Goal: Task Accomplishment & Management: Complete application form

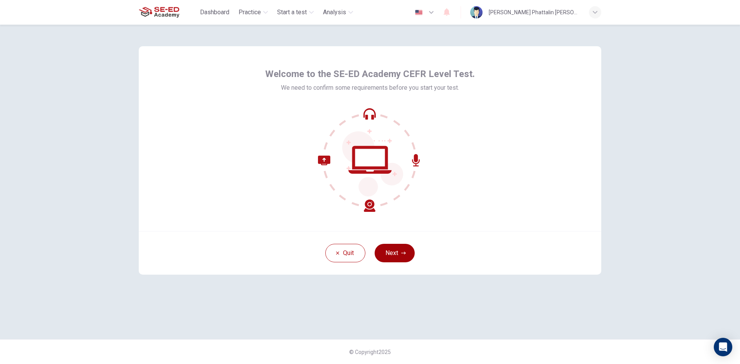
click at [387, 253] on button "Next" at bounding box center [395, 253] width 40 height 19
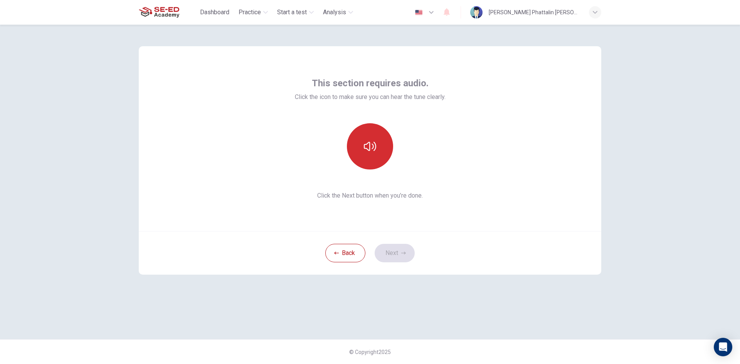
click at [367, 145] on icon "button" at bounding box center [370, 146] width 12 height 9
click at [374, 148] on icon "button" at bounding box center [370, 146] width 12 height 9
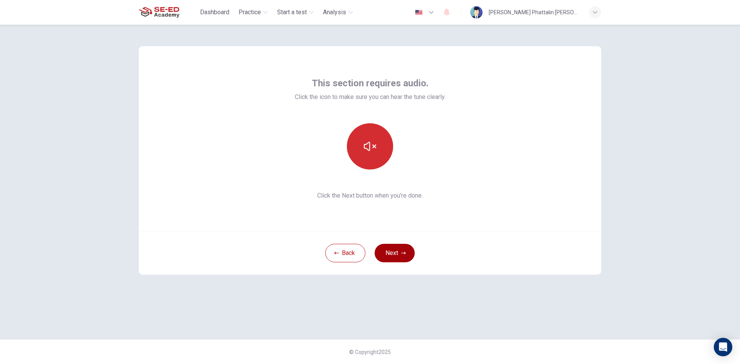
click at [401, 250] on button "Next" at bounding box center [395, 253] width 40 height 19
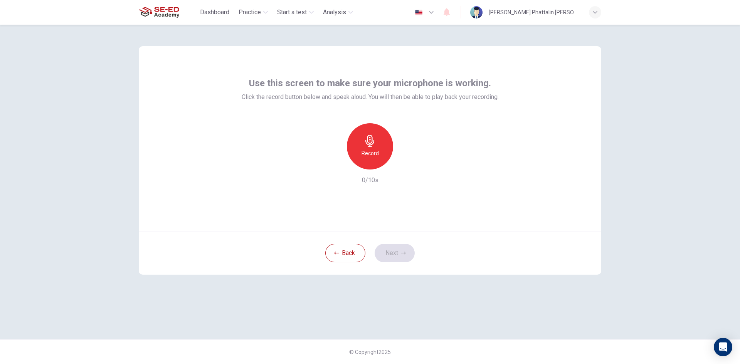
click at [369, 156] on h6 "Record" at bounding box center [370, 153] width 17 height 9
click at [406, 166] on icon "button" at bounding box center [406, 164] width 8 height 8
click at [406, 164] on icon "button" at bounding box center [406, 164] width 8 height 8
click at [406, 164] on icon "button" at bounding box center [406, 163] width 3 height 5
click at [373, 149] on h6 "Record" at bounding box center [370, 153] width 17 height 9
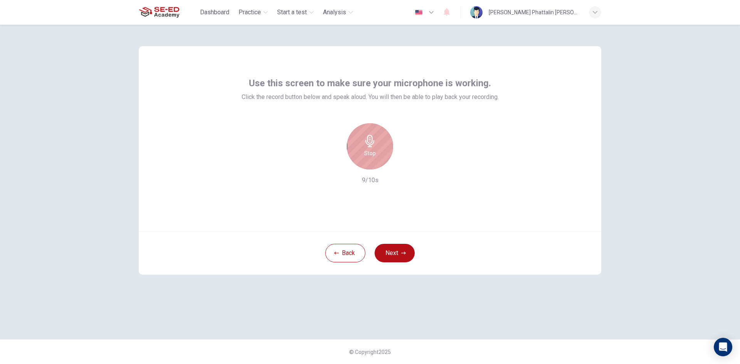
click at [372, 149] on h6 "Stop" at bounding box center [370, 153] width 12 height 9
click at [408, 165] on icon "button" at bounding box center [406, 164] width 8 height 8
click at [400, 246] on button "Next" at bounding box center [395, 253] width 40 height 19
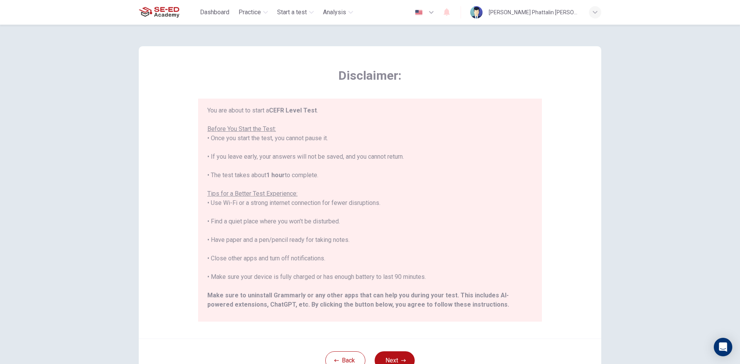
scroll to position [74, 0]
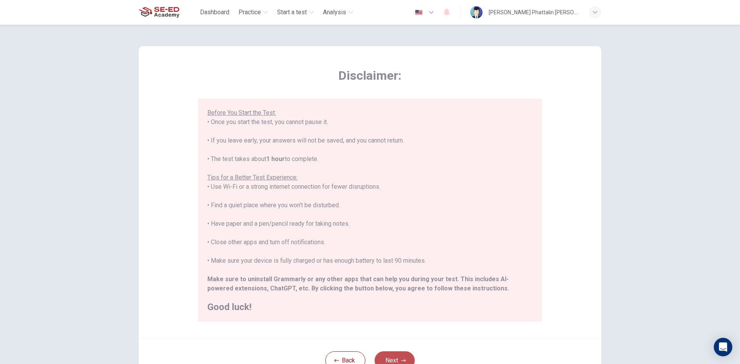
click at [404, 357] on button "Next" at bounding box center [395, 361] width 40 height 19
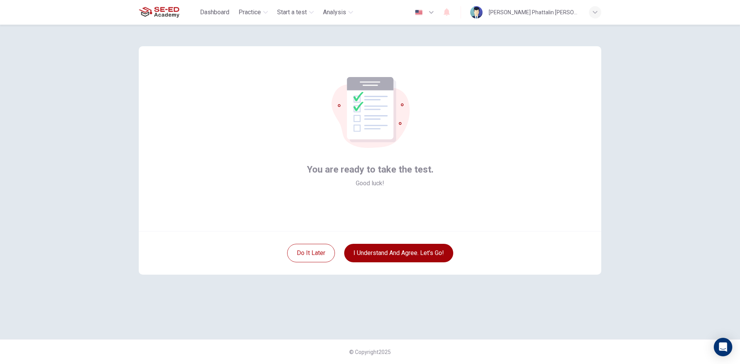
click at [409, 255] on button "I understand and agree. Let’s go!" at bounding box center [398, 253] width 109 height 19
click at [419, 251] on button "I understand and agree. Let’s go!" at bounding box center [398, 253] width 109 height 19
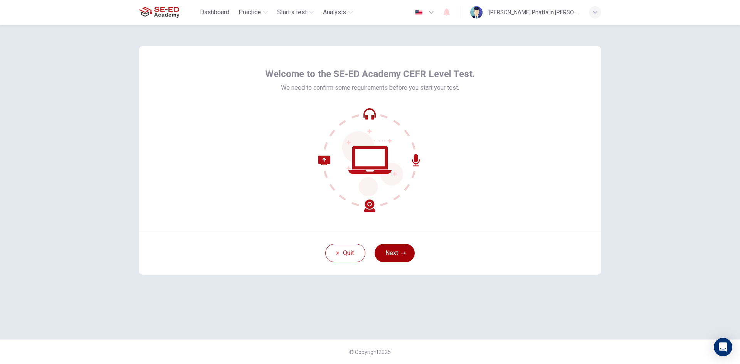
click at [398, 256] on button "Next" at bounding box center [395, 253] width 40 height 19
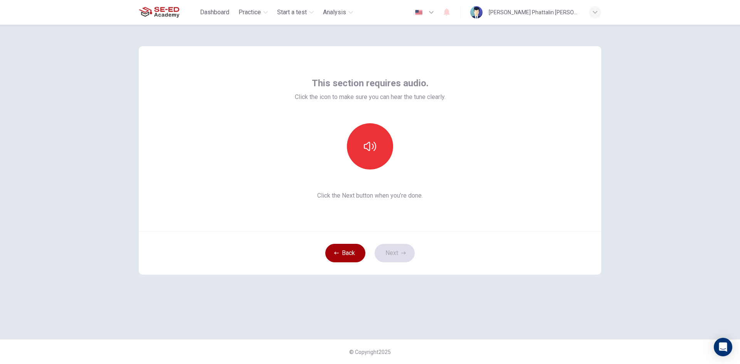
click at [347, 254] on button "Back" at bounding box center [346, 253] width 40 height 19
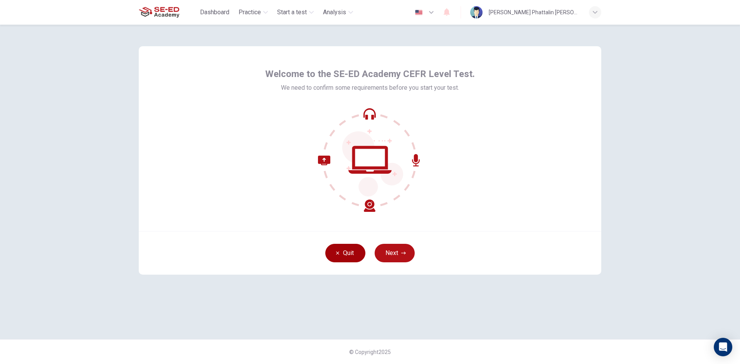
click at [339, 253] on icon "button" at bounding box center [338, 253] width 5 height 5
click at [378, 248] on button "Next" at bounding box center [395, 253] width 40 height 19
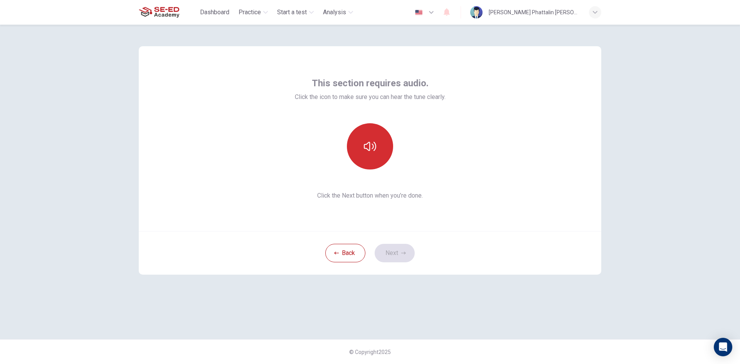
click at [374, 142] on icon "button" at bounding box center [370, 146] width 12 height 12
click at [398, 257] on button "Next" at bounding box center [395, 253] width 40 height 19
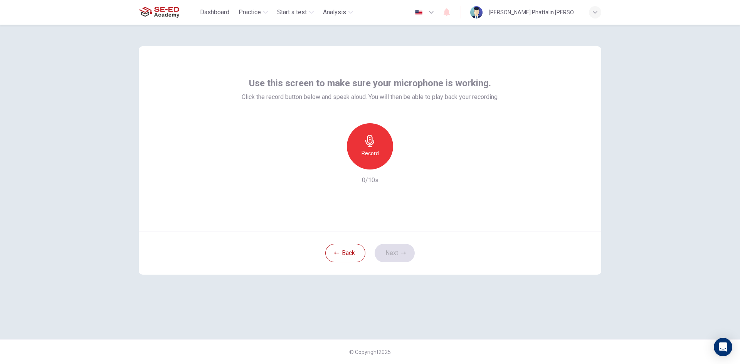
click at [367, 155] on h6 "Record" at bounding box center [370, 153] width 17 height 9
click at [367, 155] on h6 "Stop" at bounding box center [370, 153] width 12 height 9
drag, startPoint x: 417, startPoint y: 155, endPoint x: 400, endPoint y: 158, distance: 17.9
click at [415, 155] on div "Record 3/10s" at bounding box center [370, 154] width 257 height 62
click at [399, 158] on div "Record" at bounding box center [370, 146] width 83 height 46
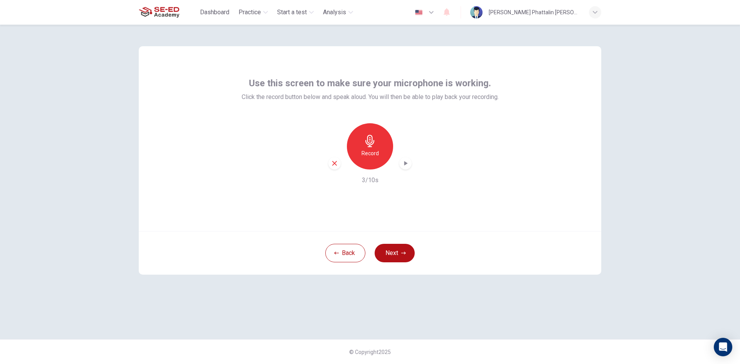
click at [403, 162] on icon "button" at bounding box center [406, 164] width 8 height 8
click at [401, 252] on icon "button" at bounding box center [403, 253] width 5 height 5
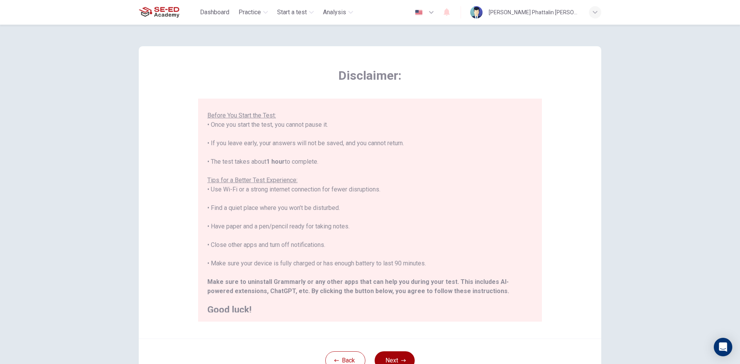
scroll to position [74, 0]
click at [401, 358] on button "Next" at bounding box center [395, 361] width 40 height 19
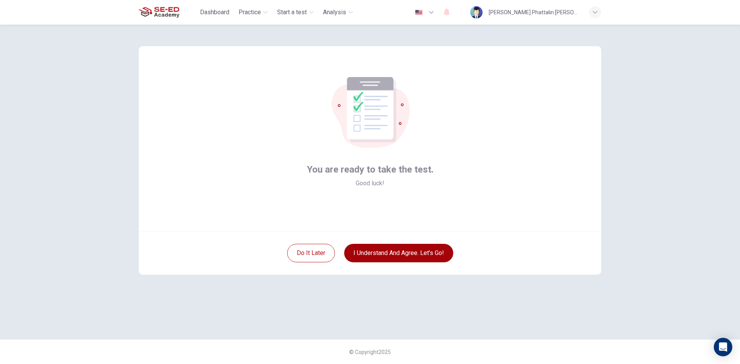
click at [379, 252] on button "I understand and agree. Let’s go!" at bounding box center [398, 253] width 109 height 19
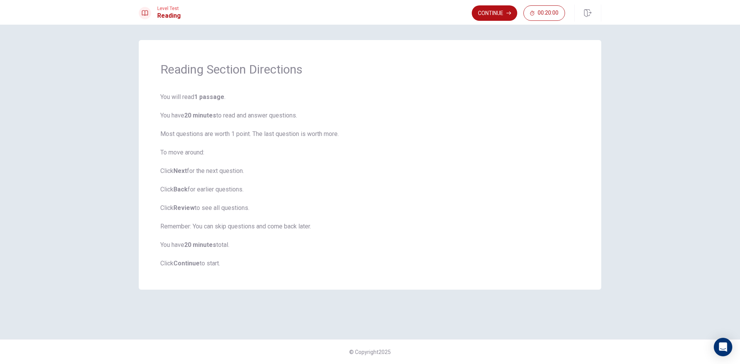
click at [486, 3] on div "Level Test Reading Continue 00:20:00" at bounding box center [370, 12] width 740 height 25
click at [481, 25] on div "Reading Section Directions You will read 1 passage . You have 20 minutes to rea…" at bounding box center [370, 195] width 740 height 340
click at [487, 20] on button "Continue" at bounding box center [495, 12] width 46 height 15
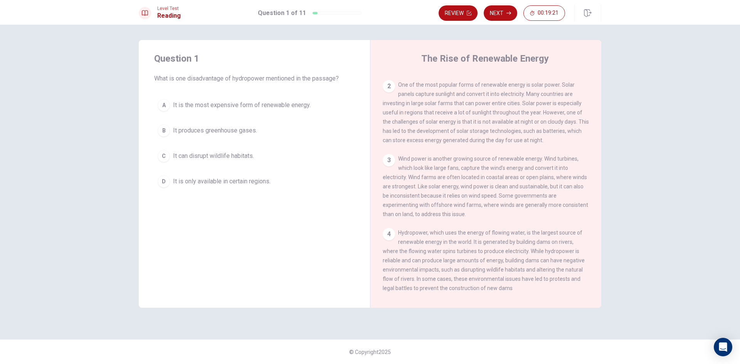
scroll to position [154, 0]
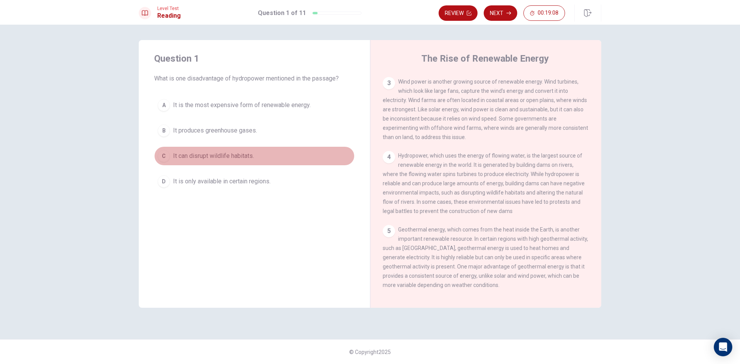
click at [161, 156] on div "C" at bounding box center [164, 156] width 12 height 12
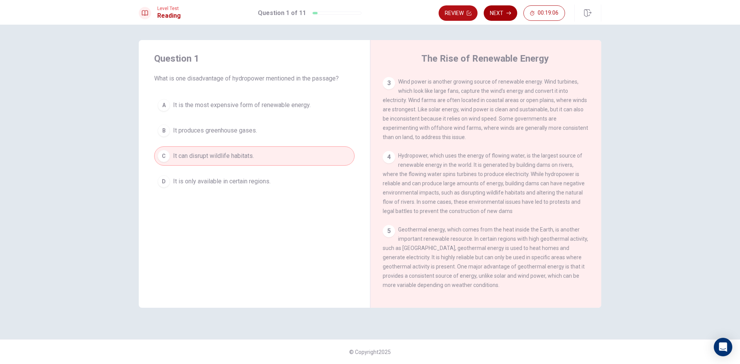
click at [492, 14] on button "Next" at bounding box center [501, 12] width 34 height 15
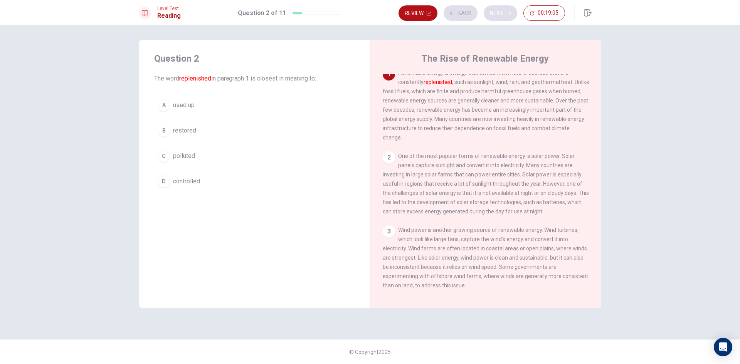
scroll to position [0, 0]
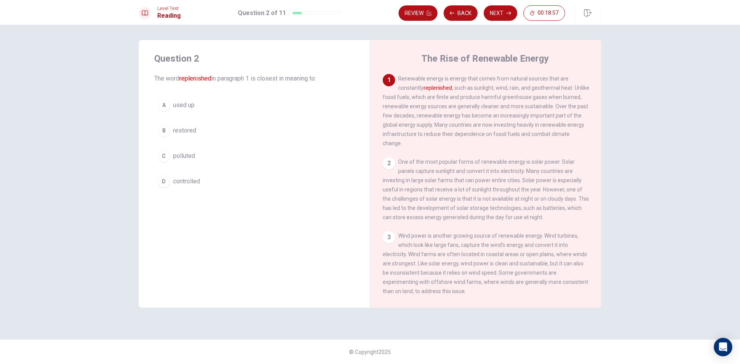
click at [159, 99] on button "A used up" at bounding box center [254, 105] width 201 height 19
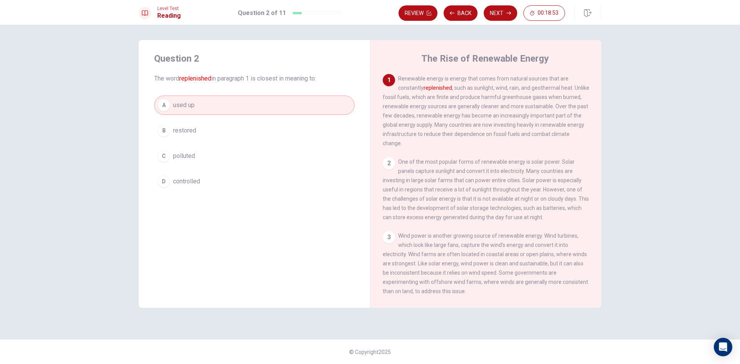
click at [500, 7] on button "Next" at bounding box center [501, 12] width 34 height 15
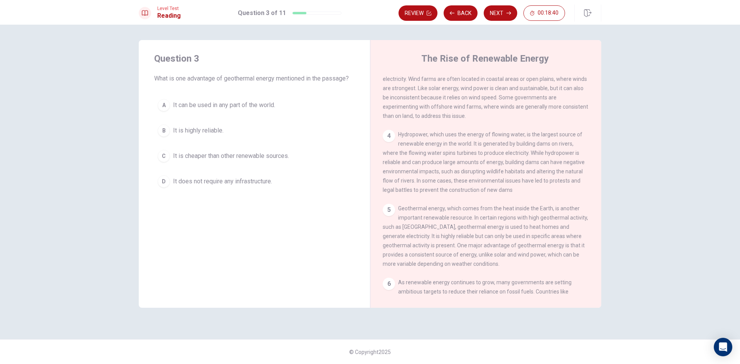
scroll to position [193, 0]
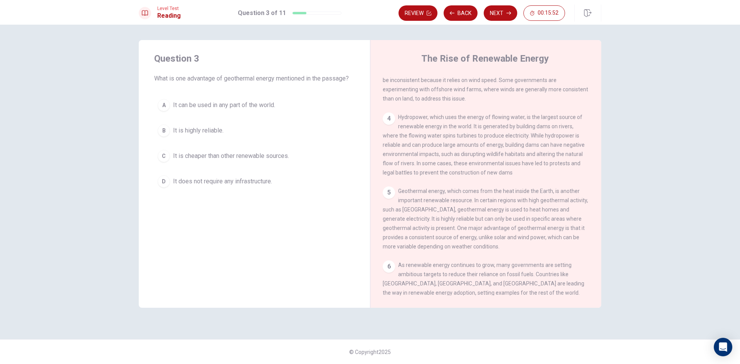
click at [169, 131] on div "B" at bounding box center [164, 131] width 12 height 12
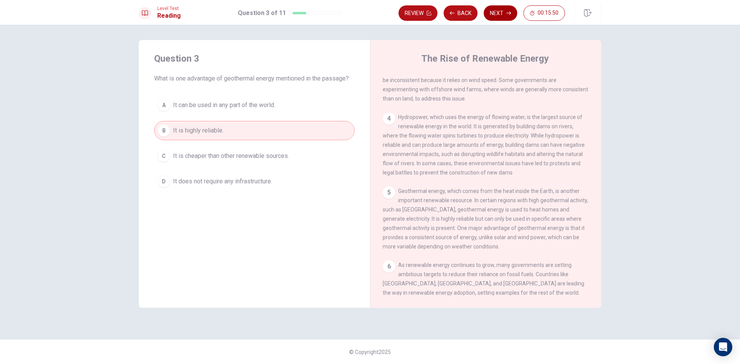
click at [508, 12] on icon "button" at bounding box center [509, 13] width 5 height 5
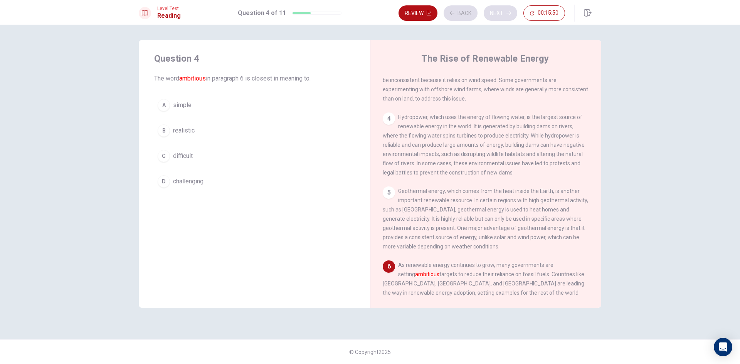
scroll to position [268, 0]
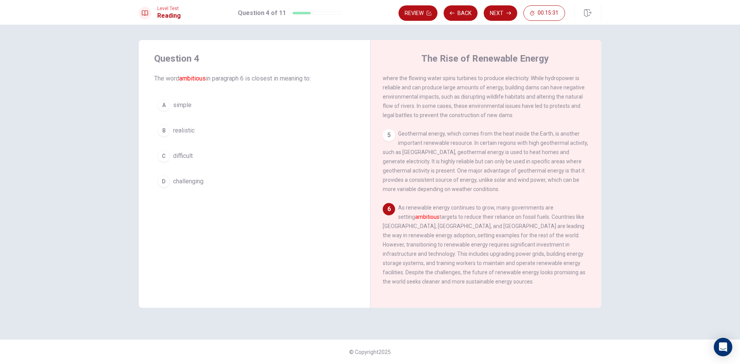
click at [177, 154] on span "difficult" at bounding box center [183, 156] width 20 height 9
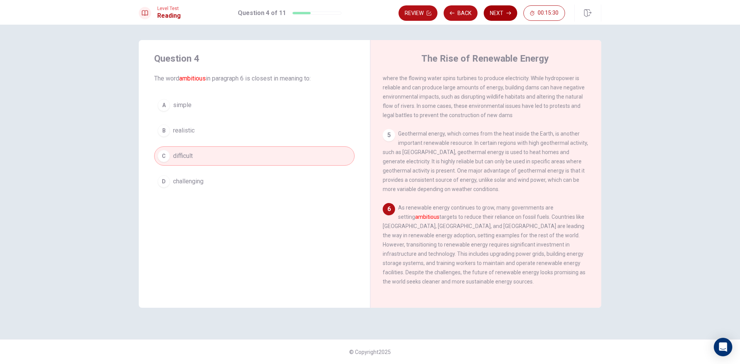
click at [507, 13] on icon "button" at bounding box center [509, 13] width 5 height 5
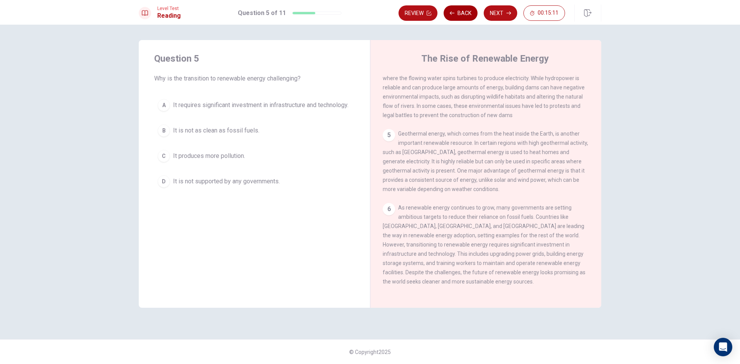
click at [469, 17] on button "Back" at bounding box center [461, 12] width 34 height 15
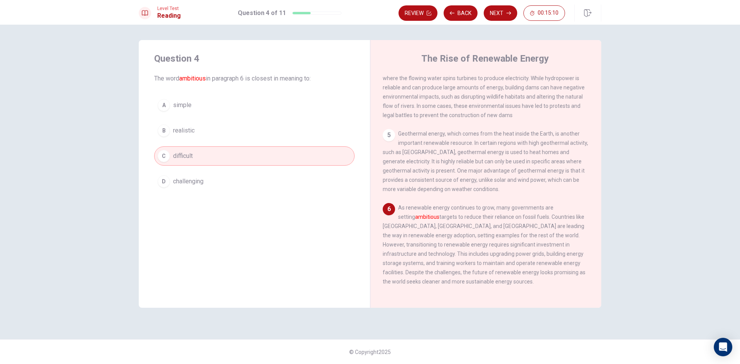
click at [253, 176] on button "D challenging" at bounding box center [254, 181] width 201 height 19
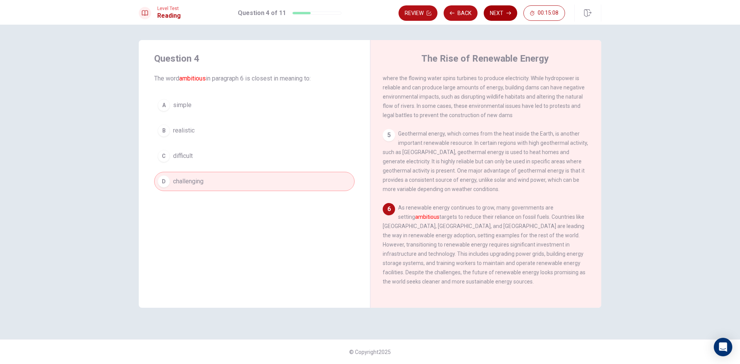
click at [504, 10] on button "Next" at bounding box center [501, 12] width 34 height 15
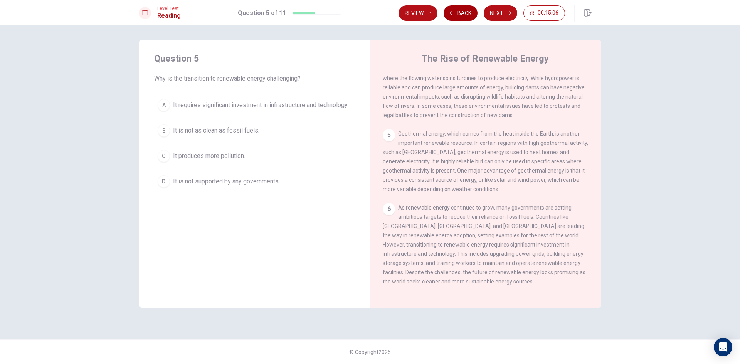
click at [460, 19] on button "Back" at bounding box center [461, 12] width 34 height 15
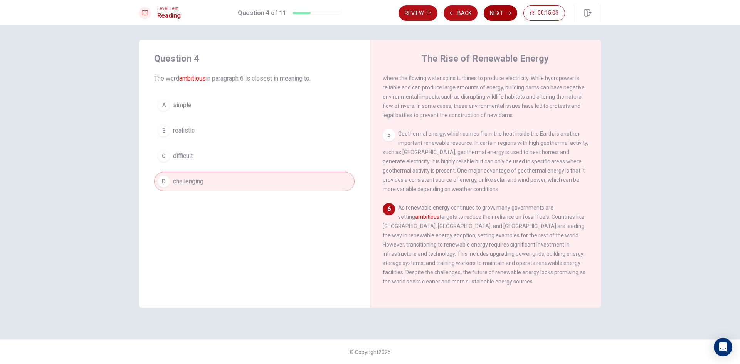
click at [513, 13] on button "Next" at bounding box center [501, 12] width 34 height 15
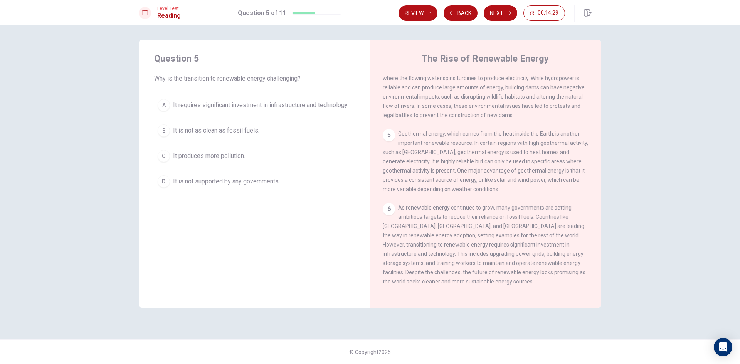
click at [269, 102] on span "It requires significant investment in infrastructure and technology." at bounding box center [260, 105] width 175 height 9
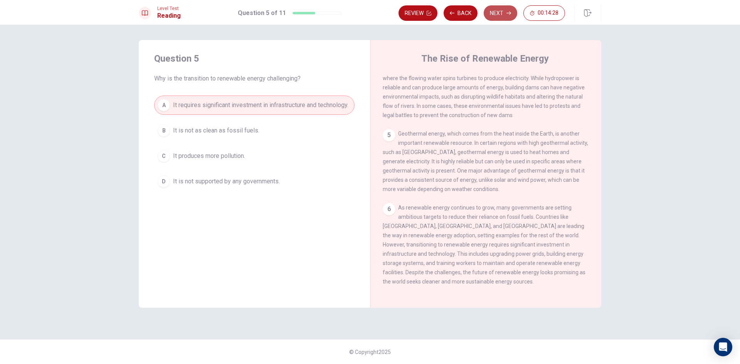
click at [494, 19] on button "Next" at bounding box center [501, 12] width 34 height 15
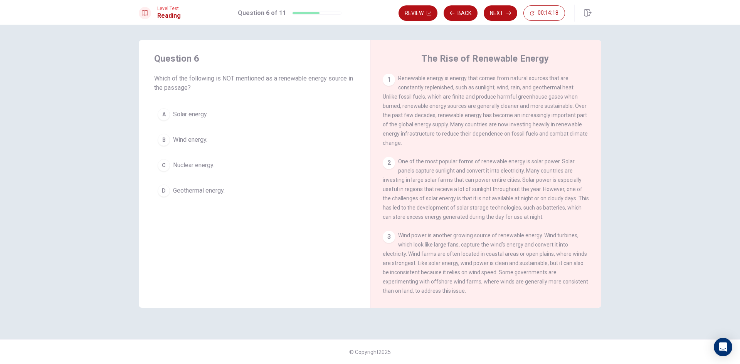
scroll to position [0, 0]
click at [187, 169] on span "Nuclear energy." at bounding box center [193, 165] width 41 height 9
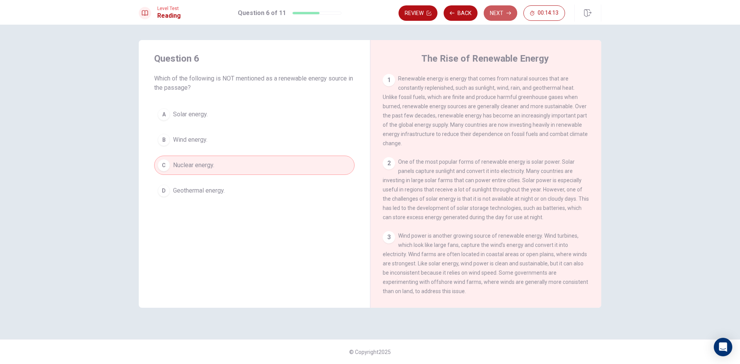
click at [499, 15] on button "Next" at bounding box center [501, 12] width 34 height 15
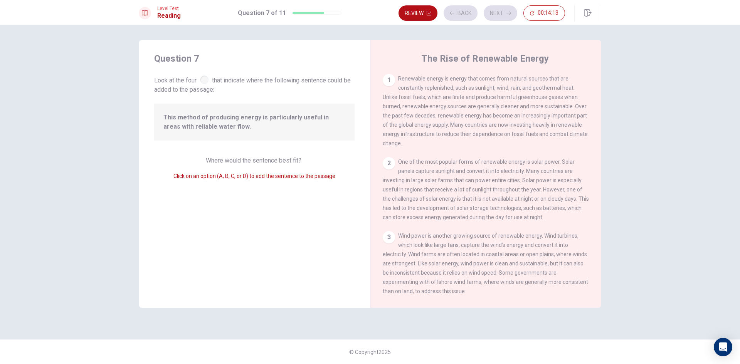
scroll to position [182, 0]
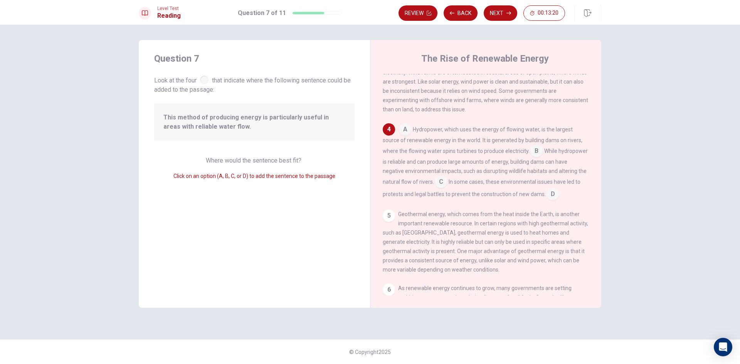
click at [540, 158] on input at bounding box center [537, 152] width 12 height 12
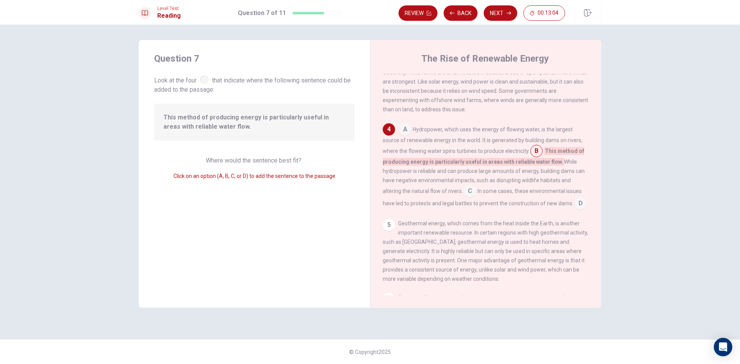
click at [468, 198] on input at bounding box center [470, 192] width 12 height 12
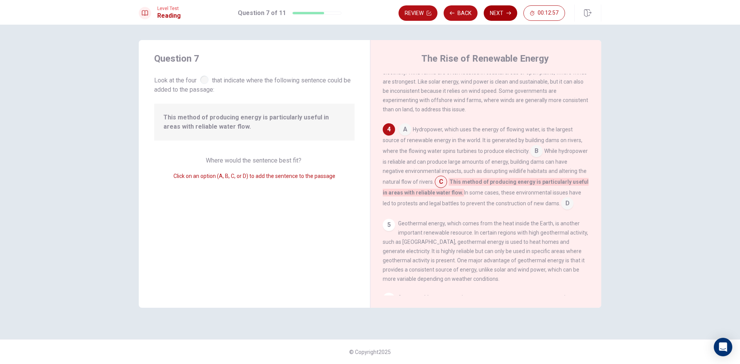
click at [510, 14] on icon "button" at bounding box center [509, 13] width 5 height 5
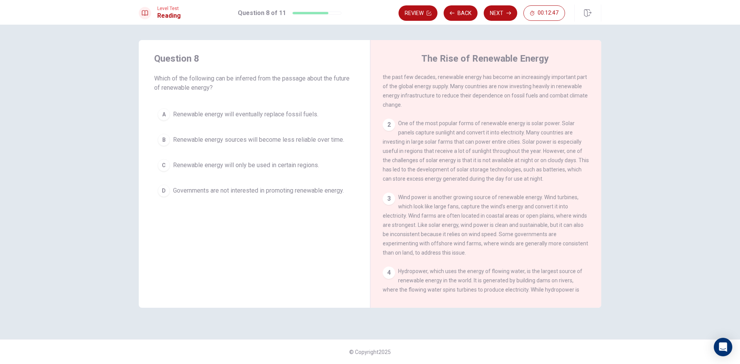
scroll to position [0, 0]
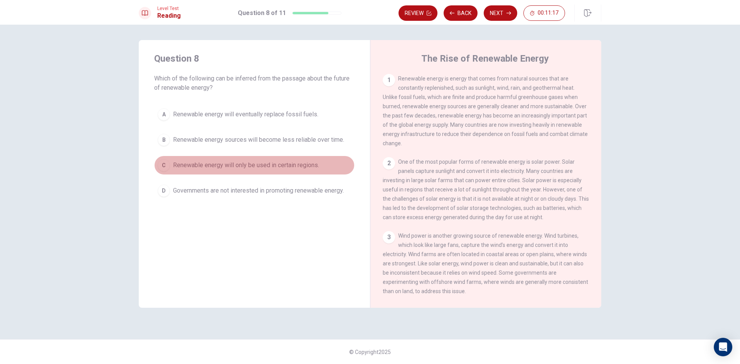
click at [280, 164] on span "Renewable energy will only be used in certain regions." at bounding box center [246, 165] width 146 height 9
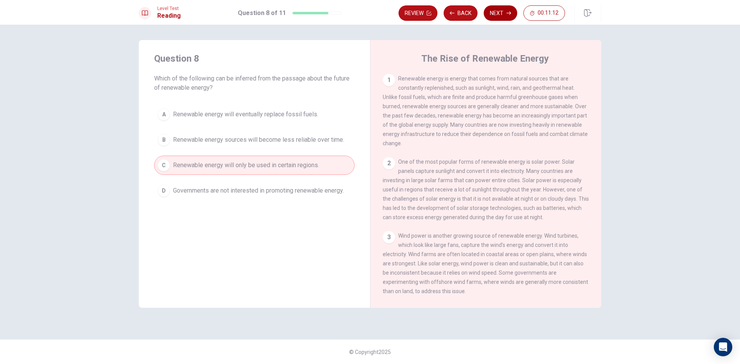
click at [492, 13] on button "Next" at bounding box center [501, 12] width 34 height 15
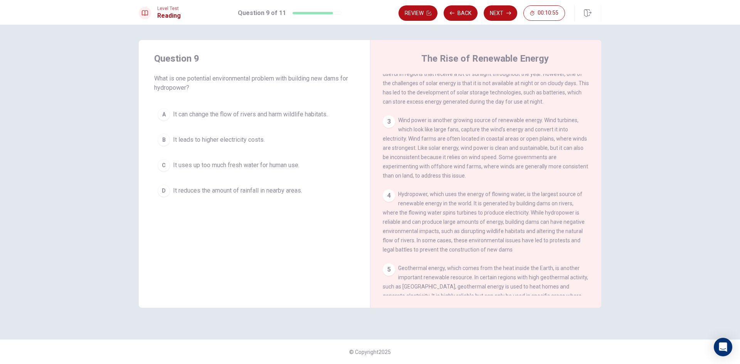
scroll to position [154, 0]
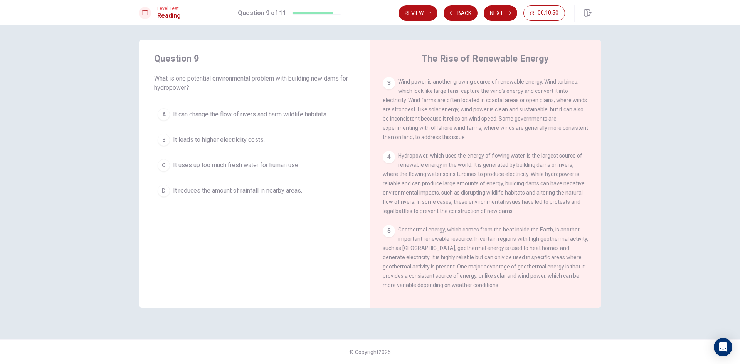
click at [270, 107] on button "A It can change the flow of rivers and harm wildlife habitats." at bounding box center [254, 114] width 201 height 19
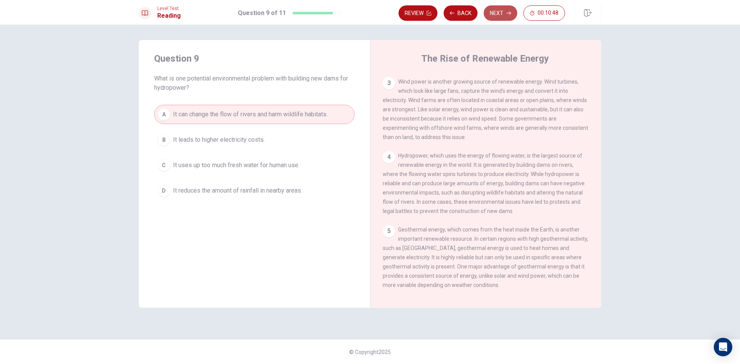
click at [512, 16] on button "Next" at bounding box center [501, 12] width 34 height 15
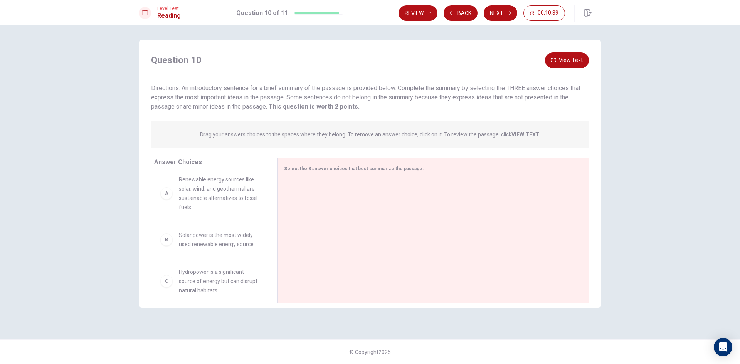
scroll to position [0, 0]
click at [522, 132] on strong "VIEW TEXT." at bounding box center [526, 135] width 29 height 6
click at [343, 170] on span "Select the 3 answer choices that best summarize the passage." at bounding box center [354, 168] width 140 height 5
click at [213, 147] on div "Drag your answers choices to the spaces where they belong. To remove an answer …" at bounding box center [370, 135] width 438 height 28
click at [339, 113] on div "Question 10 View Text Directions: An introductory sentence for a brief summary …" at bounding box center [370, 179] width 463 height 255
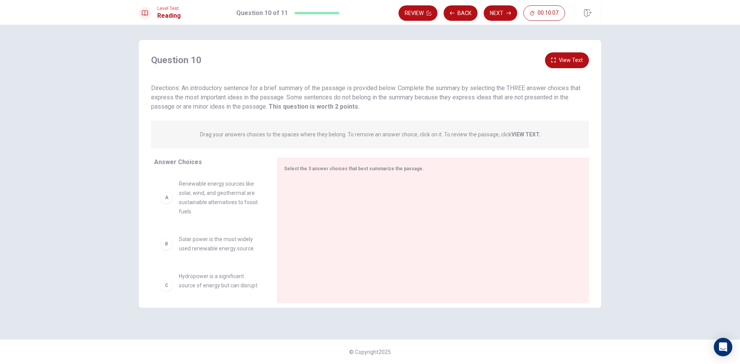
click at [363, 149] on div "Question 10 View Text Directions: An introductory sentence for a brief summary …" at bounding box center [370, 179] width 463 height 255
click at [567, 54] on button "View Text" at bounding box center [567, 60] width 44 height 16
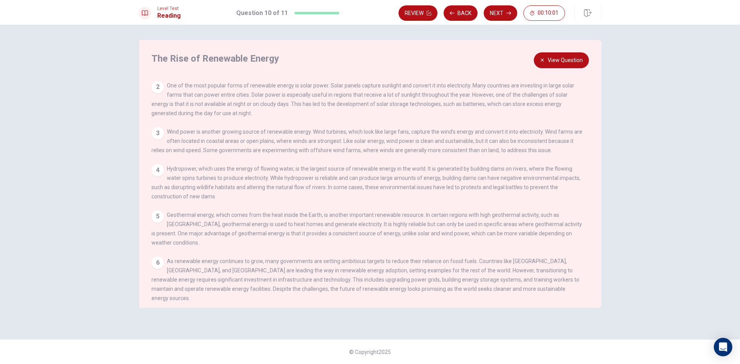
scroll to position [46, 0]
click at [571, 55] on button "View Question" at bounding box center [561, 60] width 55 height 16
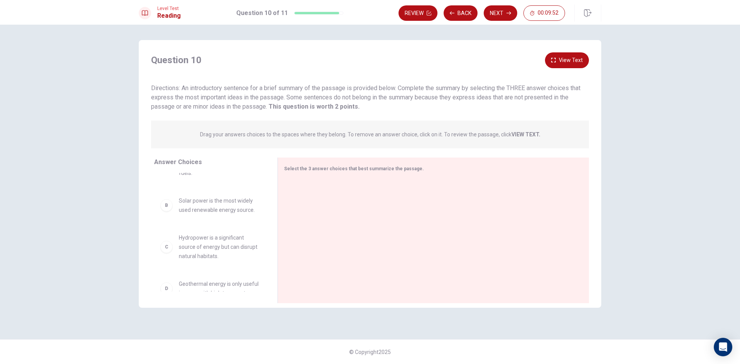
scroll to position [77, 0]
click at [171, 212] on div "C" at bounding box center [166, 208] width 12 height 12
drag, startPoint x: 181, startPoint y: 208, endPoint x: 314, endPoint y: 206, distance: 133.1
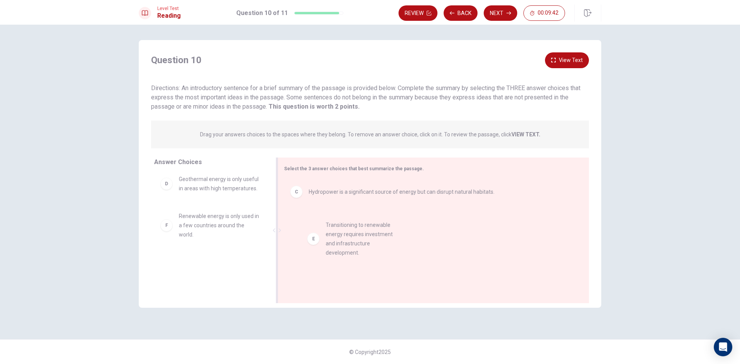
drag, startPoint x: 161, startPoint y: 229, endPoint x: 311, endPoint y: 220, distance: 149.9
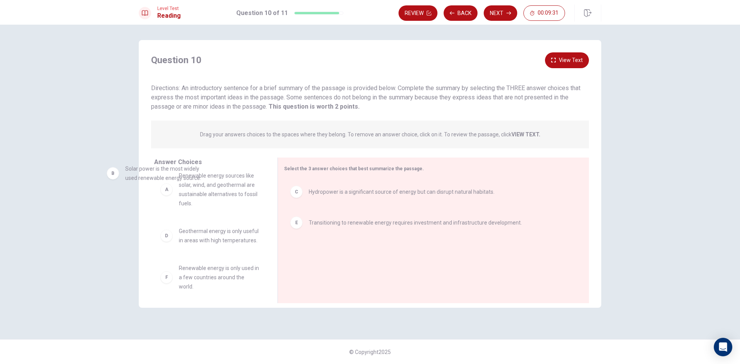
scroll to position [0, 0]
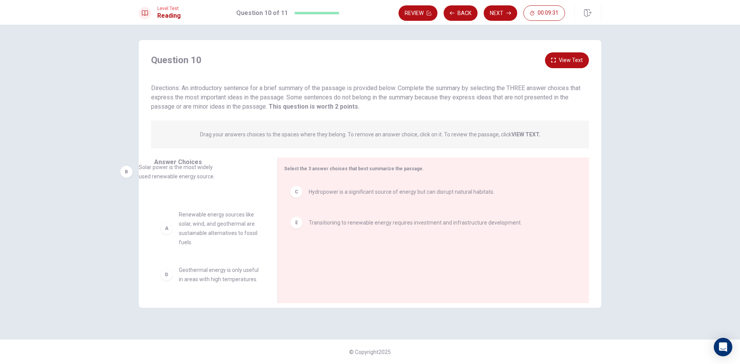
drag, startPoint x: 222, startPoint y: 184, endPoint x: 237, endPoint y: 200, distance: 21.8
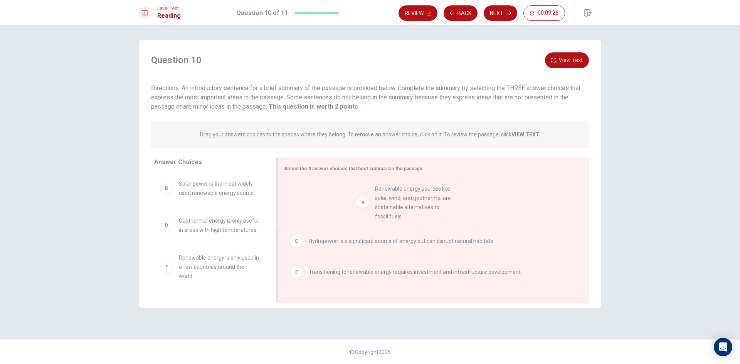
drag, startPoint x: 206, startPoint y: 206, endPoint x: 406, endPoint y: 210, distance: 199.8
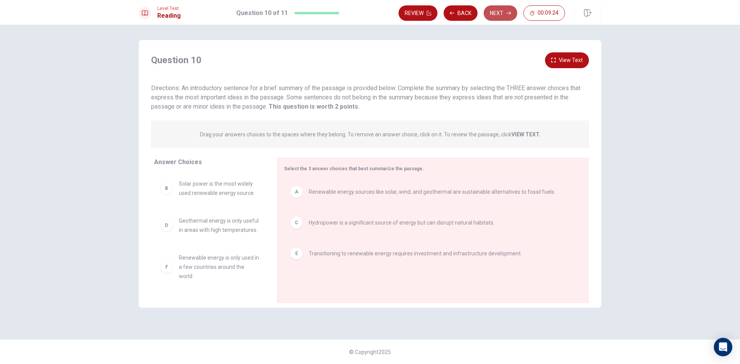
click at [507, 14] on icon "button" at bounding box center [509, 13] width 5 height 5
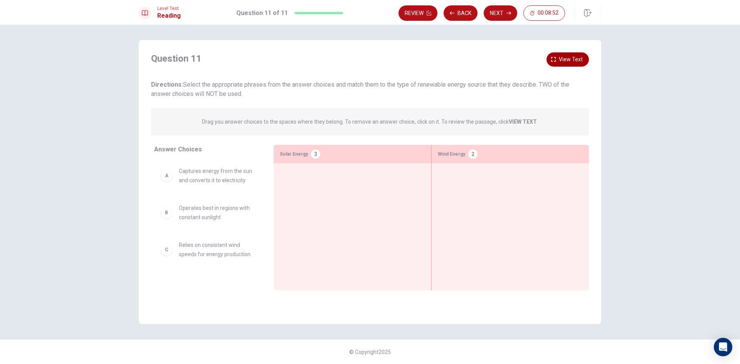
click at [565, 56] on span "View text" at bounding box center [571, 60] width 24 height 10
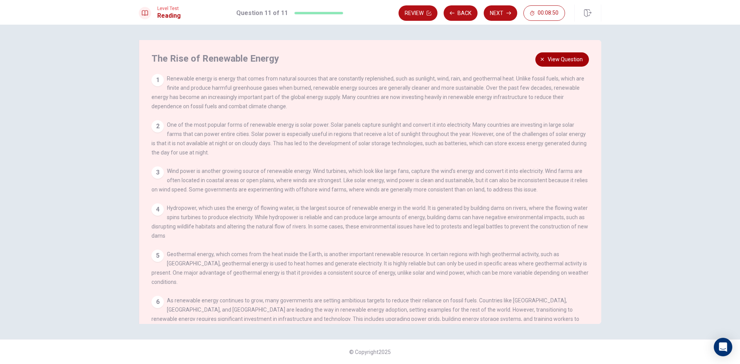
click at [585, 64] on button "View question" at bounding box center [563, 59] width 54 height 14
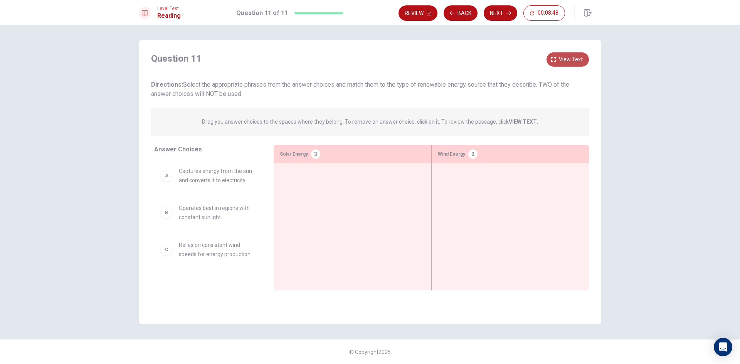
click at [577, 65] on button "View text" at bounding box center [568, 59] width 42 height 14
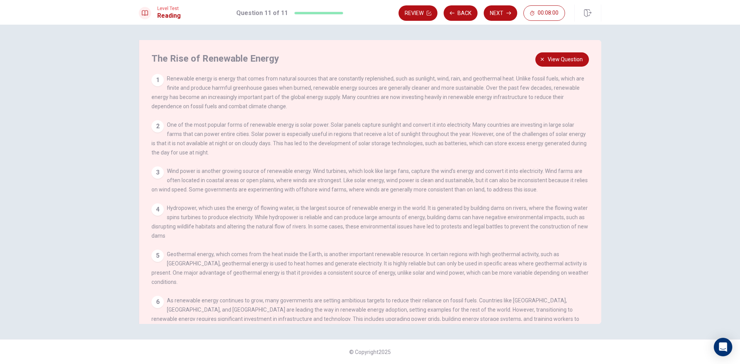
click at [552, 49] on div "The Rise of Renewable Energy 1 Renewable energy is energy that comes from natur…" at bounding box center [370, 182] width 463 height 284
click at [545, 60] on icon "button" at bounding box center [542, 59] width 5 height 5
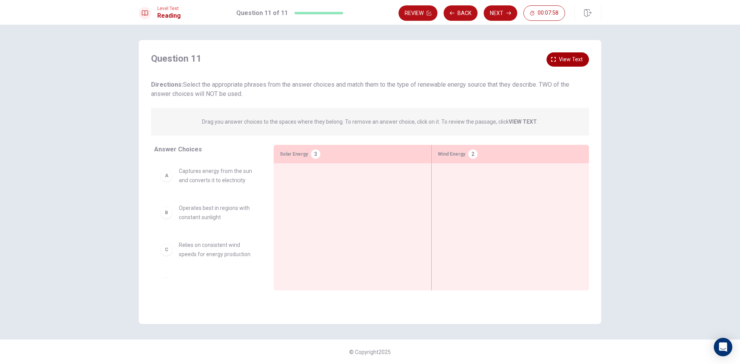
click at [545, 60] on div "Question 11 View text" at bounding box center [370, 58] width 438 height 12
click at [558, 60] on button "View text" at bounding box center [568, 59] width 42 height 14
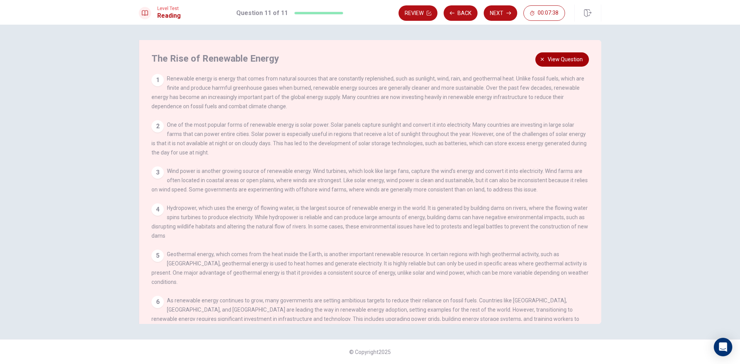
click at [552, 55] on span "View question" at bounding box center [565, 60] width 35 height 10
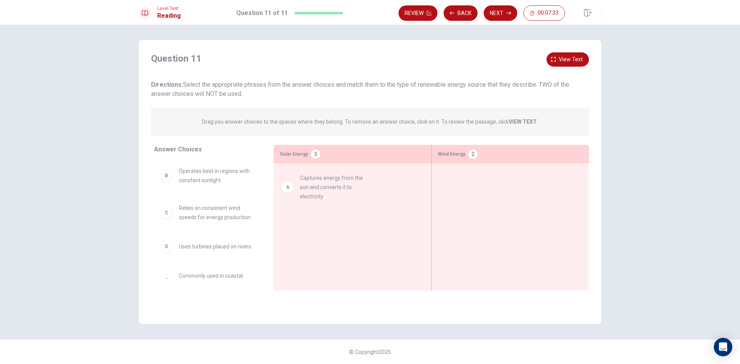
drag, startPoint x: 197, startPoint y: 181, endPoint x: 324, endPoint y: 188, distance: 127.8
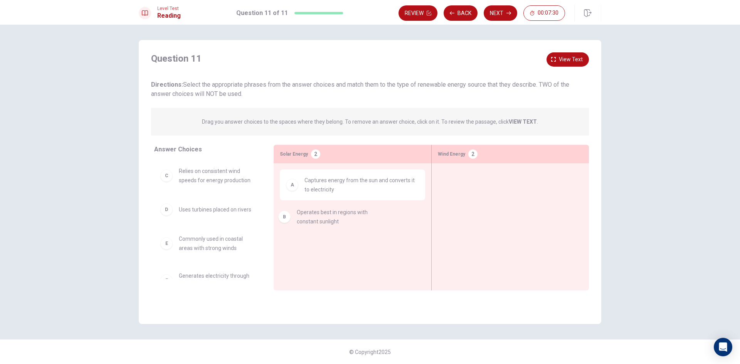
drag, startPoint x: 175, startPoint y: 183, endPoint x: 295, endPoint y: 224, distance: 127.2
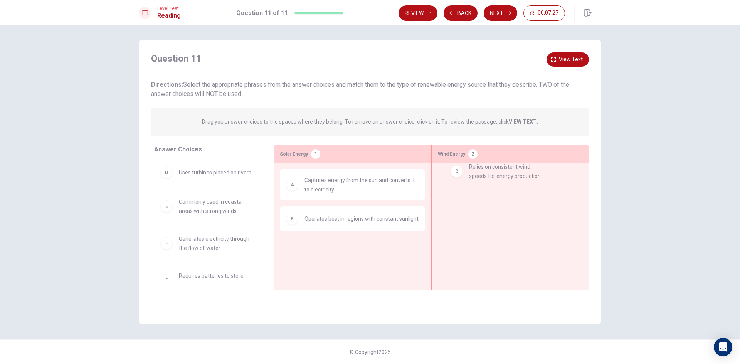
drag, startPoint x: 180, startPoint y: 174, endPoint x: 476, endPoint y: 169, distance: 296.6
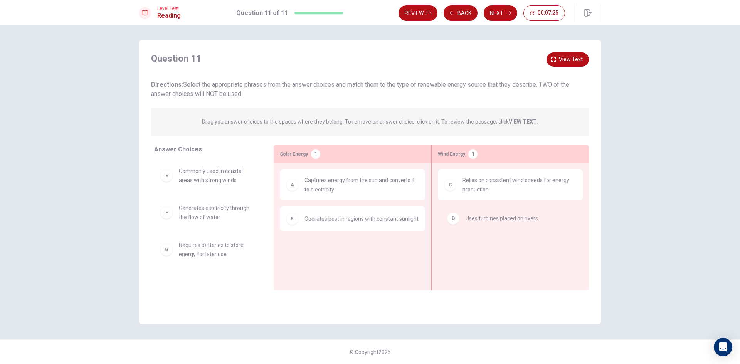
drag, startPoint x: 204, startPoint y: 172, endPoint x: 494, endPoint y: 218, distance: 293.2
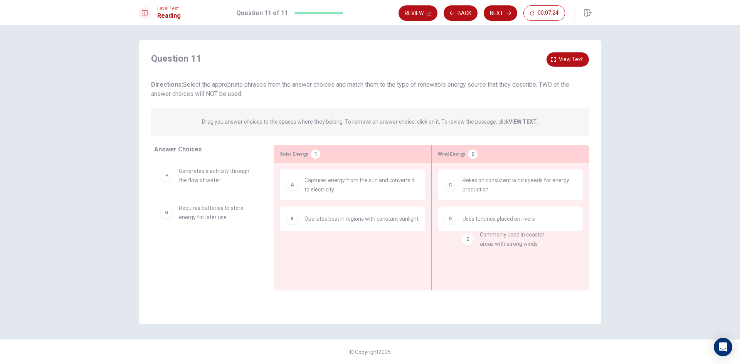
drag, startPoint x: 219, startPoint y: 182, endPoint x: 526, endPoint y: 251, distance: 315.0
drag, startPoint x: 213, startPoint y: 176, endPoint x: 521, endPoint y: 249, distance: 316.6
drag, startPoint x: 256, startPoint y: 193, endPoint x: 482, endPoint y: 264, distance: 236.9
drag, startPoint x: 209, startPoint y: 179, endPoint x: 357, endPoint y: 246, distance: 161.9
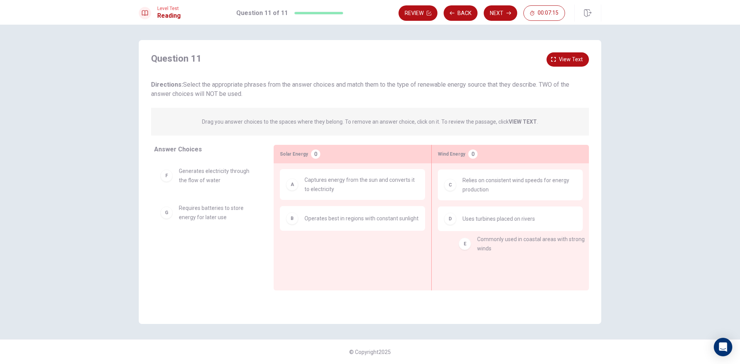
drag, startPoint x: 455, startPoint y: 273, endPoint x: 495, endPoint y: 240, distance: 51.8
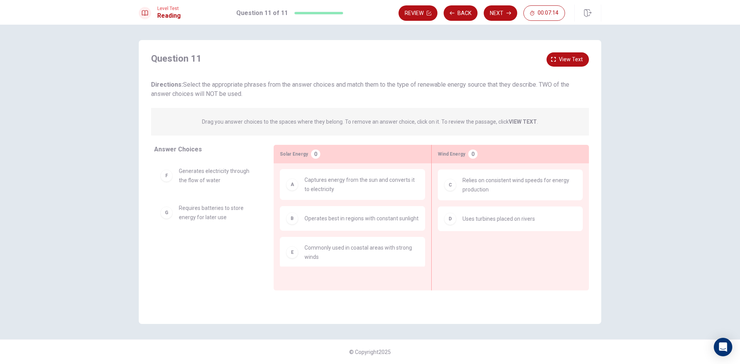
scroll to position [1, 0]
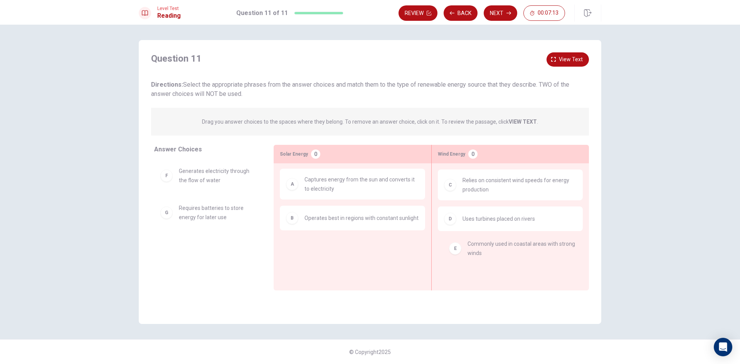
drag, startPoint x: 451, startPoint y: 245, endPoint x: 541, endPoint y: 250, distance: 90.3
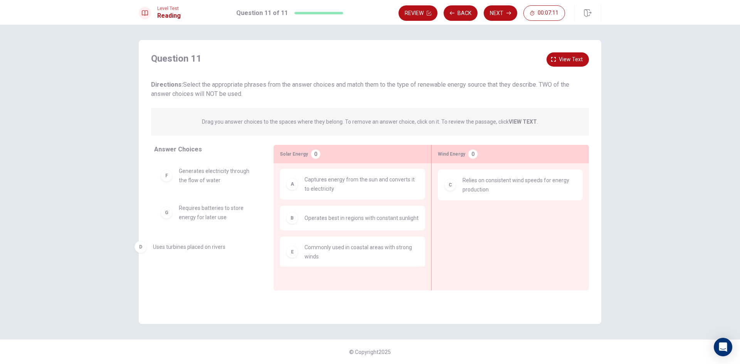
drag, startPoint x: 537, startPoint y: 225, endPoint x: 216, endPoint y: 255, distance: 322.7
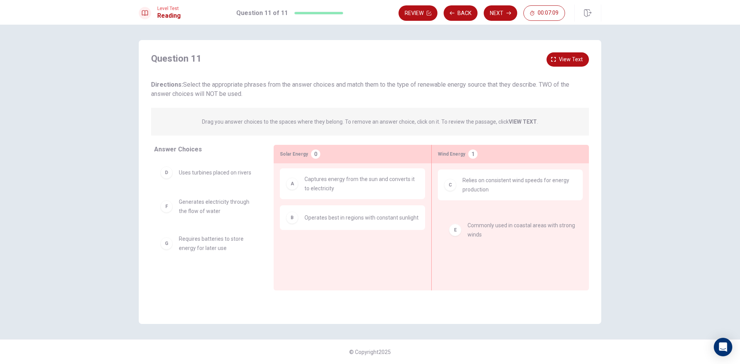
drag, startPoint x: 350, startPoint y: 250, endPoint x: 516, endPoint y: 222, distance: 168.7
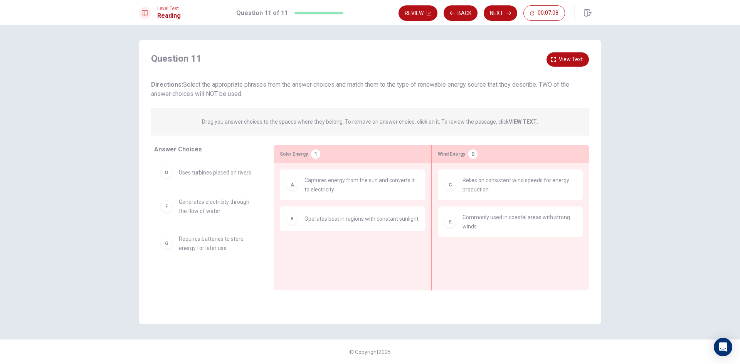
scroll to position [0, 0]
drag, startPoint x: 236, startPoint y: 246, endPoint x: 368, endPoint y: 266, distance: 134.1
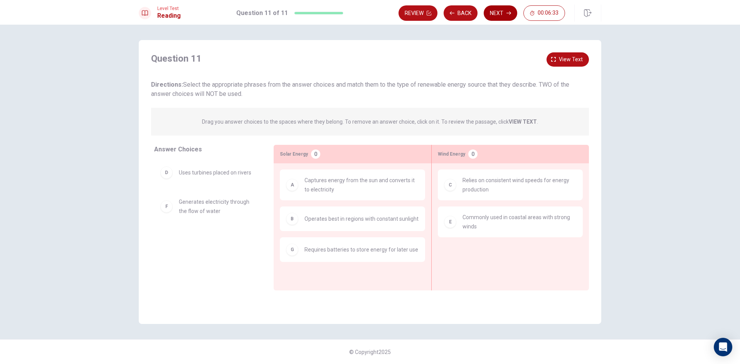
click at [509, 17] on button "Next" at bounding box center [501, 12] width 34 height 15
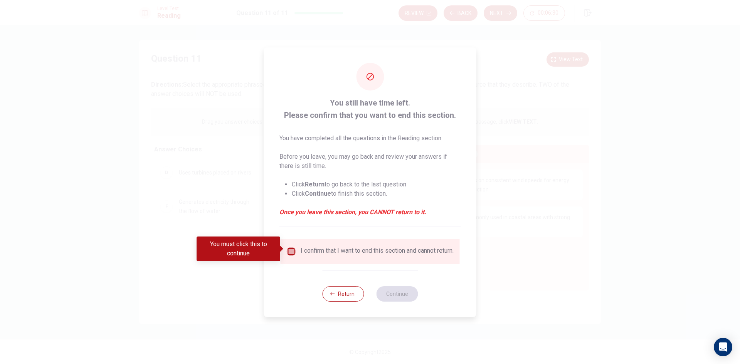
click at [292, 247] on input "You must click this to continue" at bounding box center [291, 251] width 9 height 9
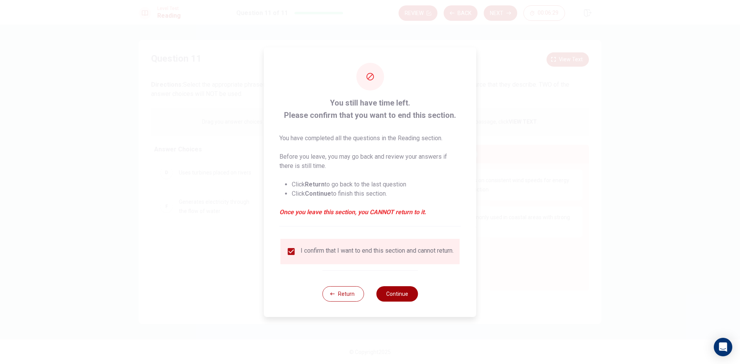
click at [412, 299] on button "Continue" at bounding box center [397, 294] width 42 height 15
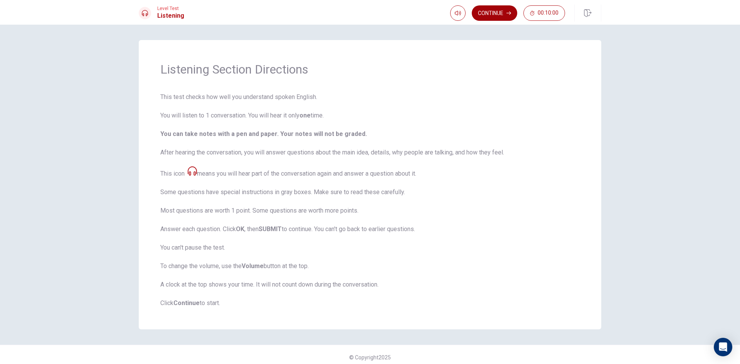
click at [491, 19] on button "Continue" at bounding box center [495, 12] width 46 height 15
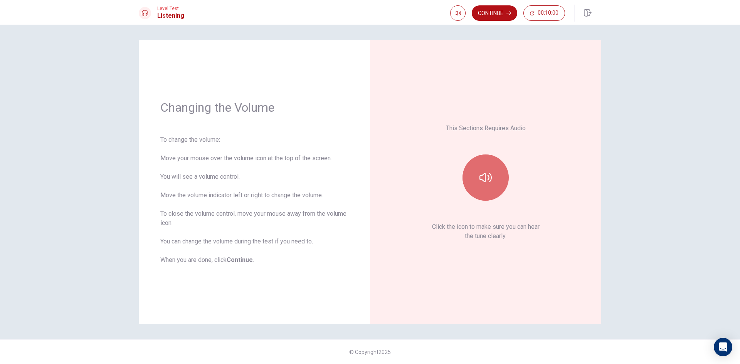
click at [484, 175] on icon "button" at bounding box center [486, 178] width 12 height 12
click at [491, 11] on button "Continue" at bounding box center [495, 12] width 46 height 15
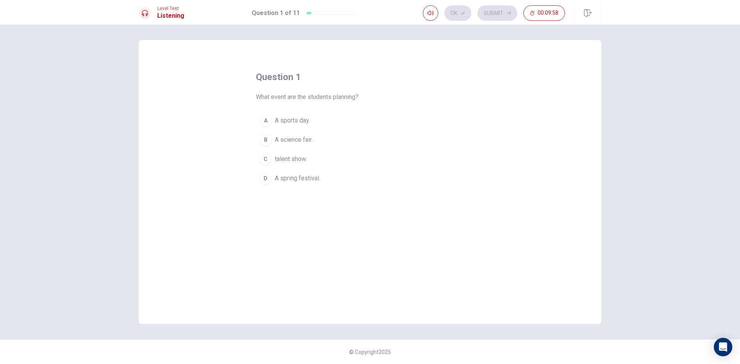
click at [265, 176] on div "D" at bounding box center [266, 178] width 12 height 12
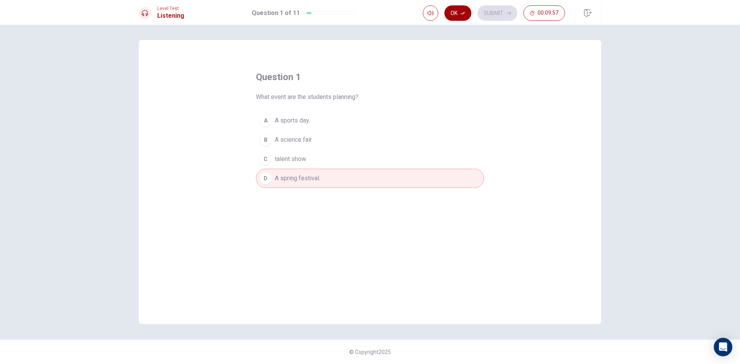
click at [457, 13] on button "Ok" at bounding box center [458, 12] width 27 height 15
click at [496, 12] on button "Submit" at bounding box center [498, 12] width 40 height 15
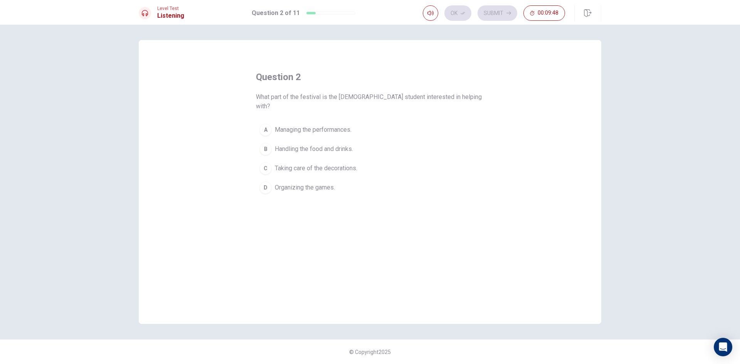
click at [325, 164] on span "Taking care of the decorations." at bounding box center [316, 168] width 83 height 9
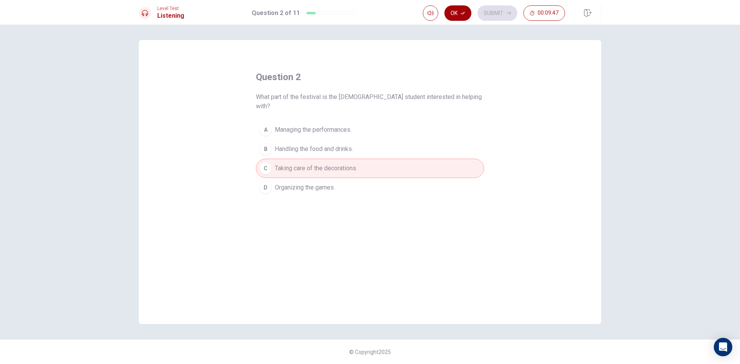
click at [460, 13] on button "Ok" at bounding box center [458, 12] width 27 height 15
click at [494, 7] on button "Submit" at bounding box center [498, 12] width 40 height 15
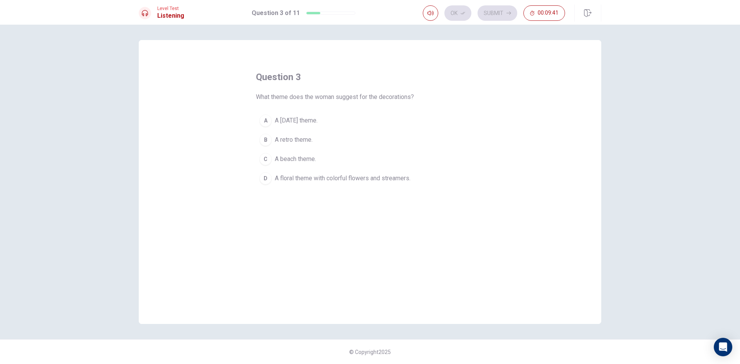
click at [399, 180] on span "A floral theme with colorful flowers and streamers." at bounding box center [343, 178] width 136 height 9
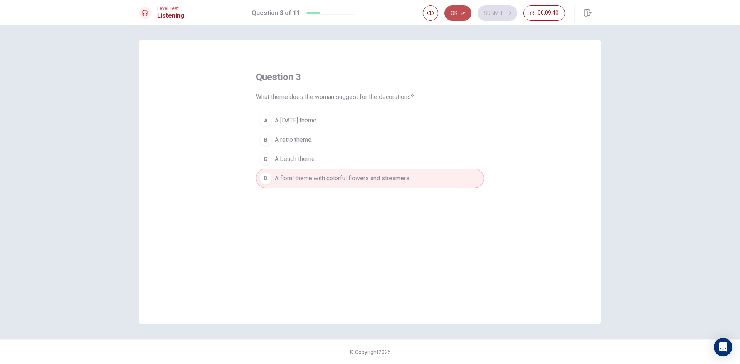
click at [464, 16] on button "Ok" at bounding box center [458, 12] width 27 height 15
click at [492, 10] on button "Submit" at bounding box center [498, 12] width 40 height 15
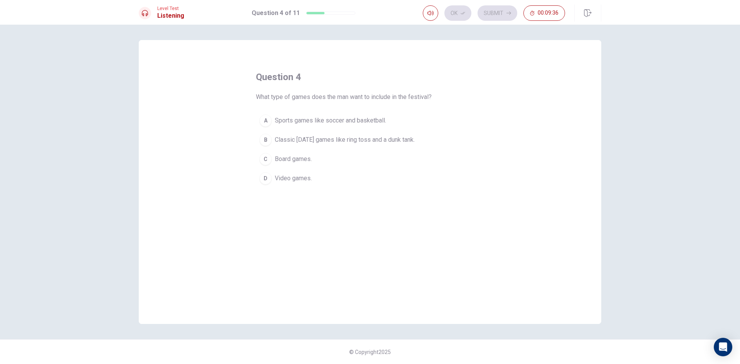
click at [357, 142] on span "Classic carnival games like ring toss and a dunk tank." at bounding box center [345, 139] width 140 height 9
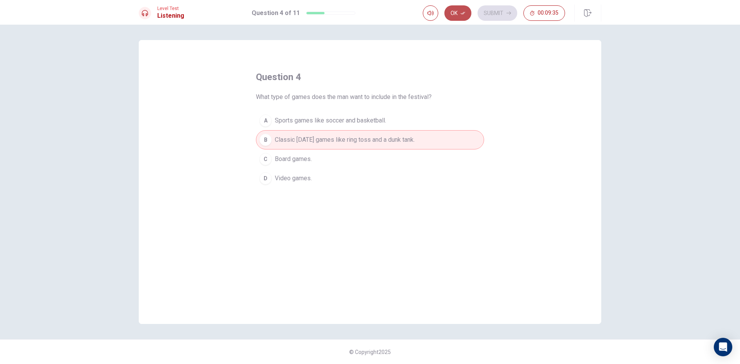
click at [463, 7] on button "Ok" at bounding box center [458, 12] width 27 height 15
click at [479, 7] on div "Ok Submit 00:09:34" at bounding box center [494, 12] width 142 height 15
click at [486, 10] on button "Submit" at bounding box center [498, 12] width 40 height 15
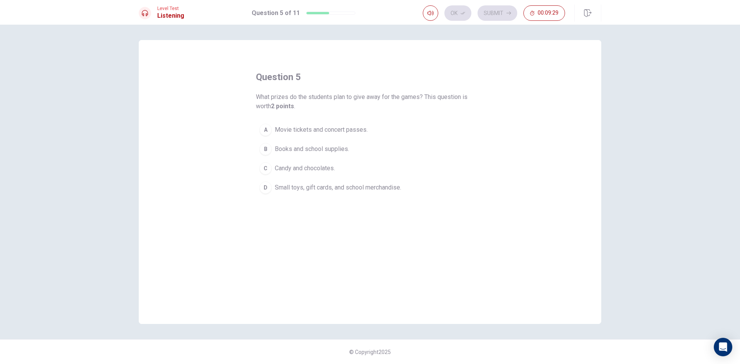
click at [383, 187] on span "Small toys, gift cards, and school merchandise." at bounding box center [338, 187] width 126 height 9
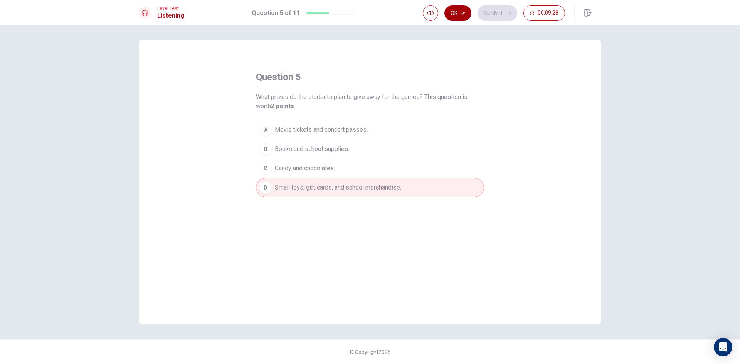
click at [457, 8] on button "Ok" at bounding box center [458, 12] width 27 height 15
click at [500, 10] on button "Submit" at bounding box center [498, 12] width 40 height 15
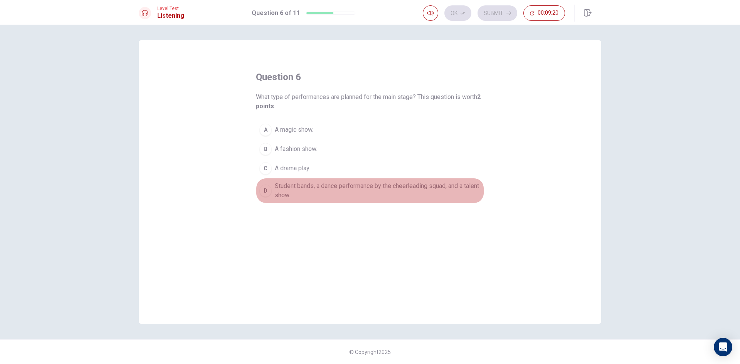
click at [443, 189] on span "Student bands, a dance performance by the cheerleading squad, and a talent show." at bounding box center [378, 191] width 206 height 19
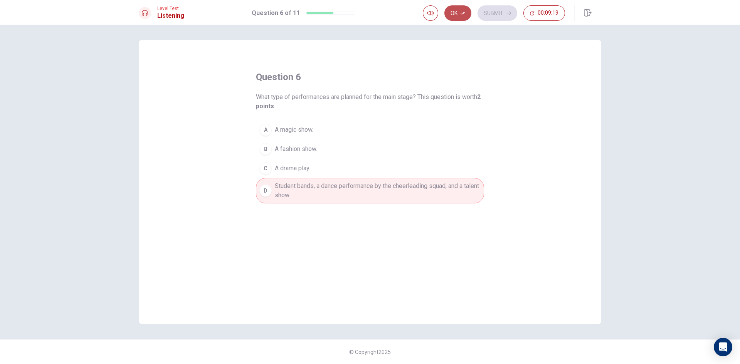
click at [459, 15] on button "Ok" at bounding box center [458, 12] width 27 height 15
click at [483, 10] on button "Submit" at bounding box center [498, 12] width 40 height 15
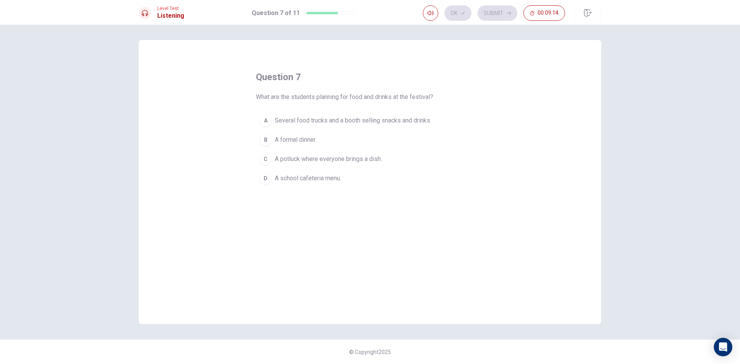
click at [418, 120] on span "Several food trucks and a booth selling snacks and drinks." at bounding box center [353, 120] width 157 height 9
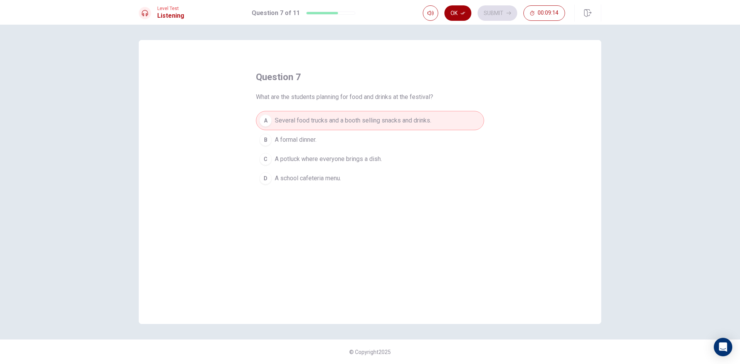
click at [453, 10] on button "Ok" at bounding box center [458, 12] width 27 height 15
click at [487, 8] on button "Submit" at bounding box center [498, 12] width 40 height 15
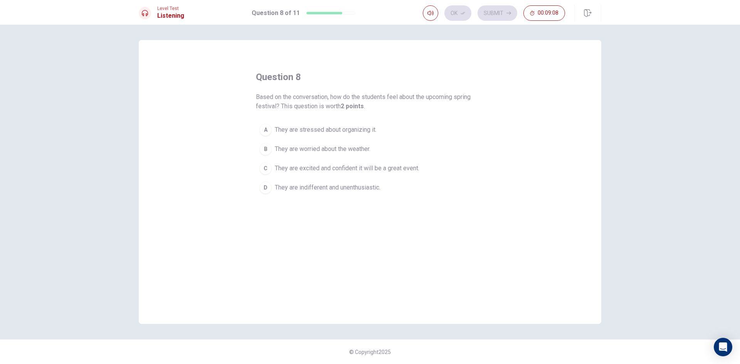
click at [411, 167] on span "They are excited and confident it will be a great event." at bounding box center [347, 168] width 145 height 9
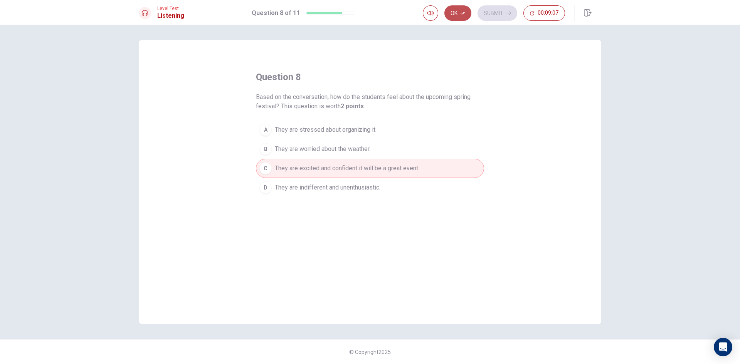
click at [460, 15] on button "Ok" at bounding box center [458, 12] width 27 height 15
click at [487, 12] on button "Submit" at bounding box center [498, 12] width 40 height 15
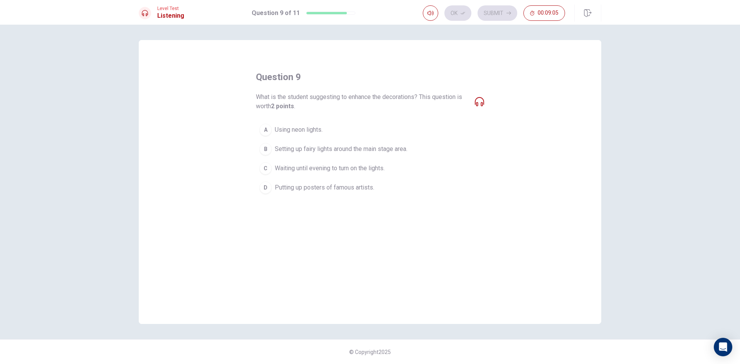
click at [335, 153] on span "Setting up fairy lights around the main stage area." at bounding box center [341, 149] width 133 height 9
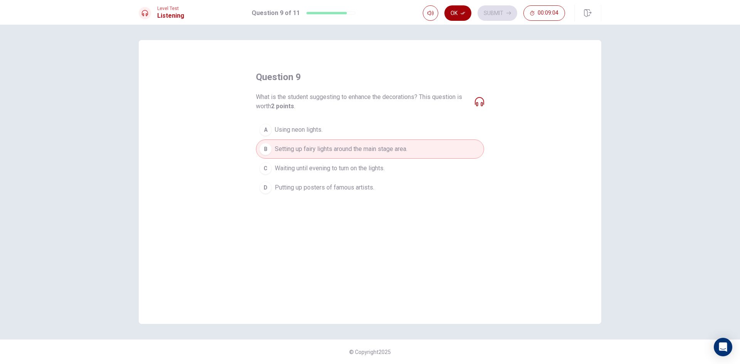
click at [470, 14] on button "Ok" at bounding box center [458, 12] width 27 height 15
click at [498, 9] on button "Submit" at bounding box center [498, 12] width 40 height 15
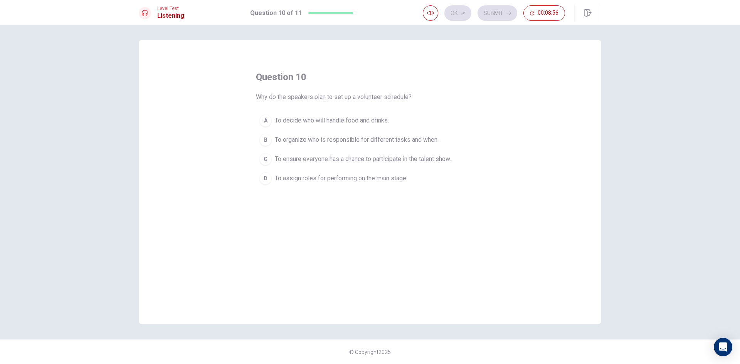
click at [375, 141] on span "To organize who is responsible for different tasks and when." at bounding box center [357, 139] width 164 height 9
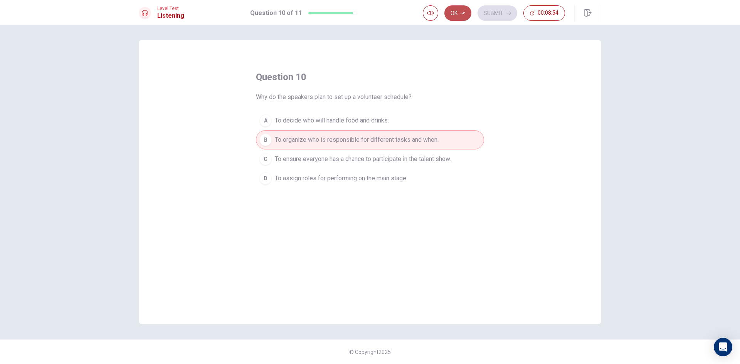
click at [461, 20] on button "Ok" at bounding box center [458, 12] width 27 height 15
click at [492, 9] on button "Submit" at bounding box center [498, 12] width 40 height 15
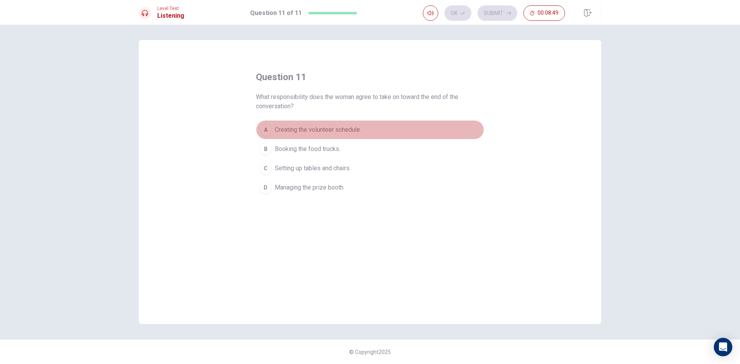
click at [352, 125] on span "Creating the volunteer schedule." at bounding box center [318, 129] width 86 height 9
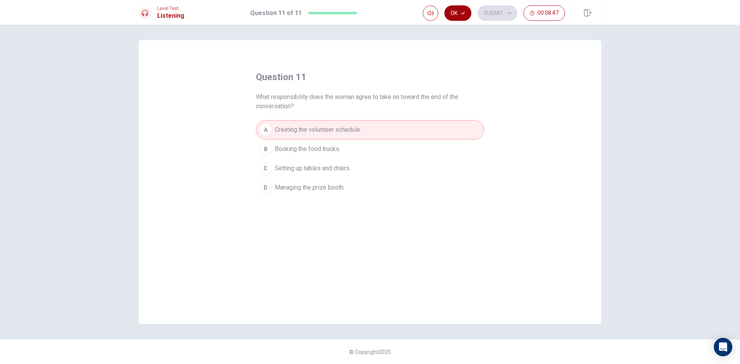
click at [464, 10] on button "Ok" at bounding box center [458, 12] width 27 height 15
click at [499, 8] on button "Submit" at bounding box center [498, 12] width 40 height 15
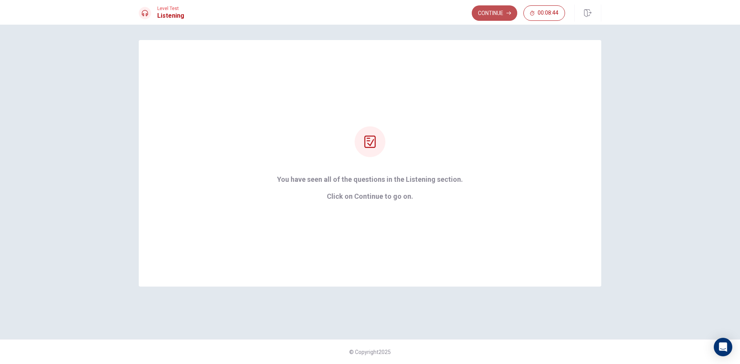
click at [496, 12] on button "Continue" at bounding box center [495, 12] width 46 height 15
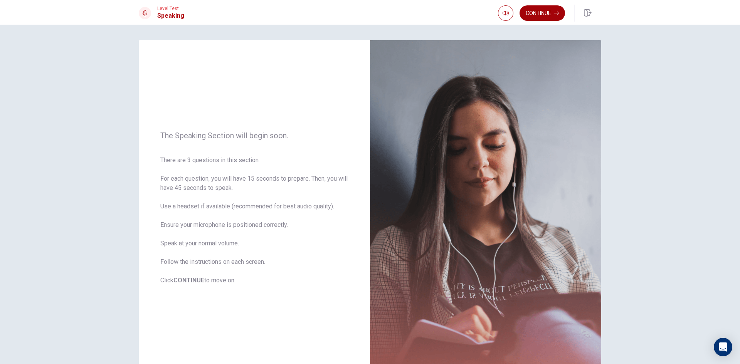
click at [544, 10] on button "Continue" at bounding box center [543, 12] width 46 height 15
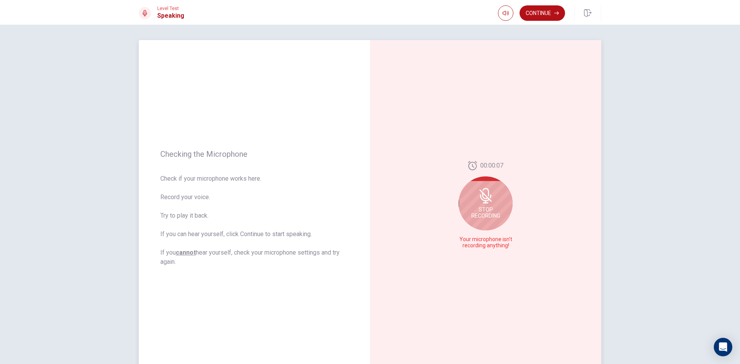
click at [483, 204] on div "Stop Recording" at bounding box center [486, 204] width 54 height 54
click at [482, 213] on icon at bounding box center [485, 207] width 11 height 15
click at [492, 247] on icon "Play Audio" at bounding box center [493, 246] width 3 height 5
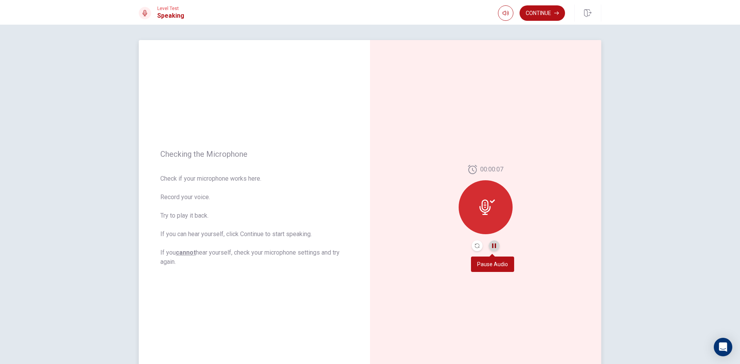
click at [491, 250] on button "Pause Audio" at bounding box center [494, 246] width 11 height 11
click at [496, 263] on body "This site uses cookies, as explained in our Privacy Policy . If you agree to th…" at bounding box center [370, 182] width 740 height 364
click at [493, 249] on button "Play Audio" at bounding box center [494, 246] width 11 height 11
click at [485, 213] on icon at bounding box center [485, 207] width 11 height 15
click at [478, 250] on button "Record Again" at bounding box center [477, 246] width 11 height 11
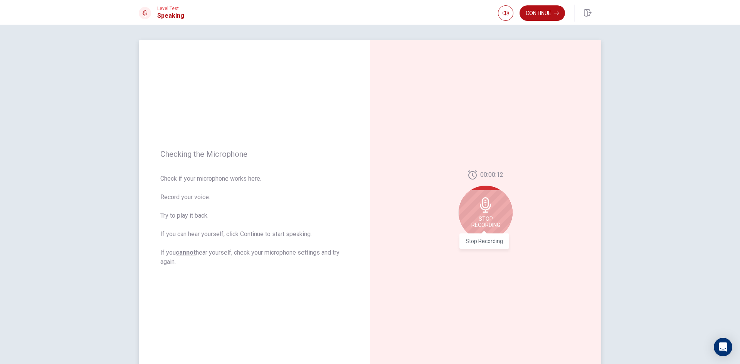
click at [473, 228] on span "Stop Recording" at bounding box center [486, 222] width 29 height 12
click at [495, 243] on button "Play Audio" at bounding box center [494, 246] width 11 height 11
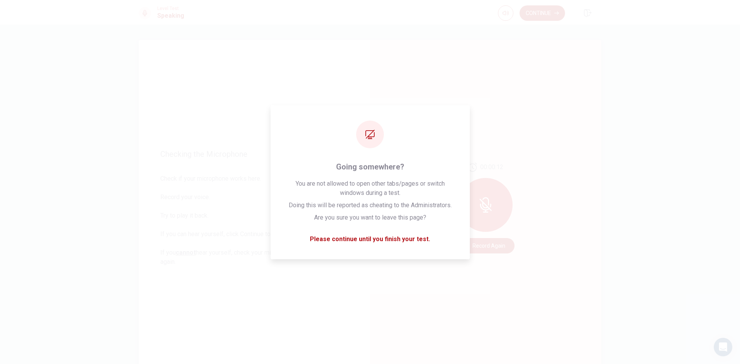
click at [543, 320] on div "00:00:12 Record Again" at bounding box center [485, 208] width 231 height 336
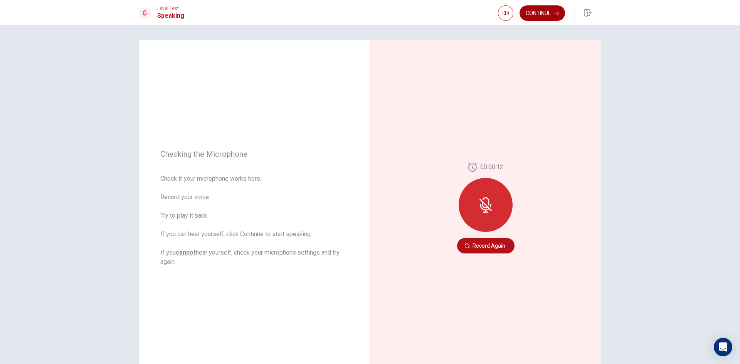
click at [548, 19] on button "Continue" at bounding box center [543, 12] width 46 height 15
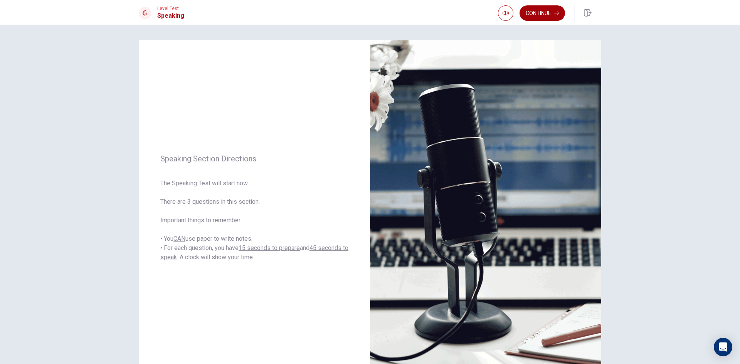
click at [551, 13] on button "Continue" at bounding box center [543, 12] width 46 height 15
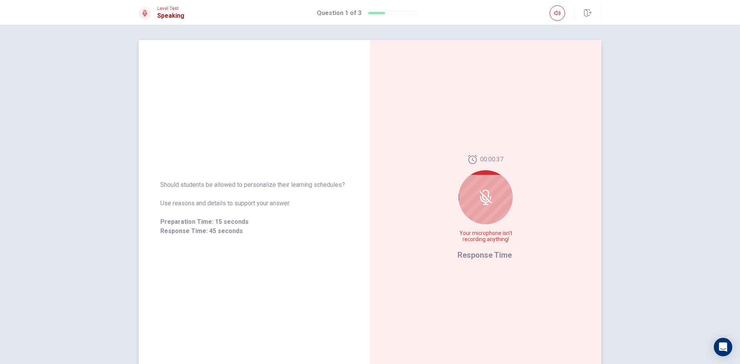
click at [481, 206] on div at bounding box center [486, 197] width 54 height 54
click at [500, 181] on div at bounding box center [486, 197] width 54 height 54
click at [498, 192] on div at bounding box center [486, 197] width 54 height 54
click at [488, 199] on icon at bounding box center [485, 197] width 15 height 15
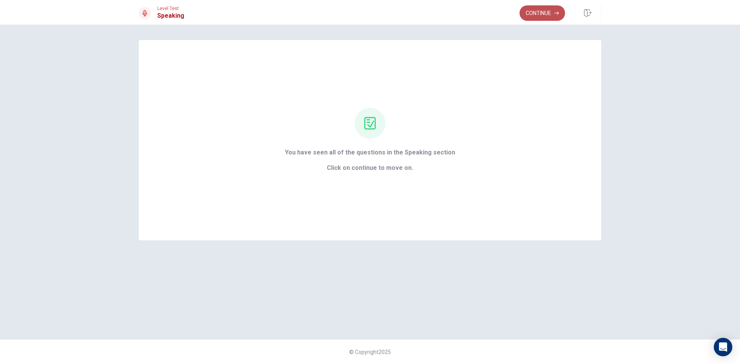
click at [534, 14] on button "Continue" at bounding box center [543, 12] width 46 height 15
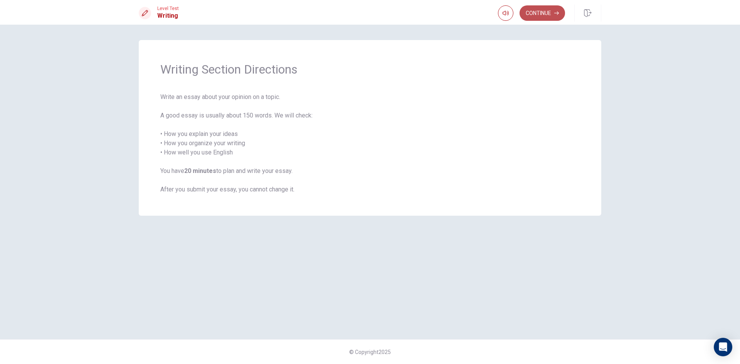
click at [555, 19] on button "Continue" at bounding box center [543, 12] width 46 height 15
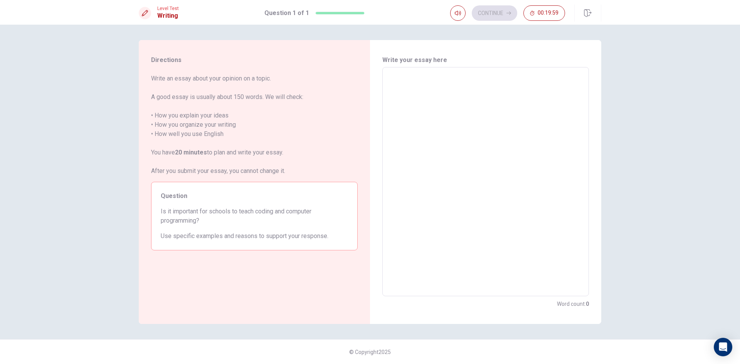
click at [432, 88] on textarea at bounding box center [486, 182] width 196 height 217
type textarea "S"
type textarea "x"
type textarea "Sc"
type textarea "x"
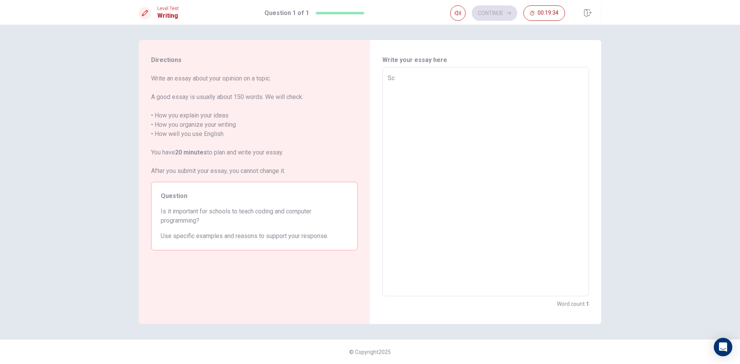
type textarea "Sch"
type textarea "x"
type textarea "Scho"
type textarea "x"
type textarea "Schoo"
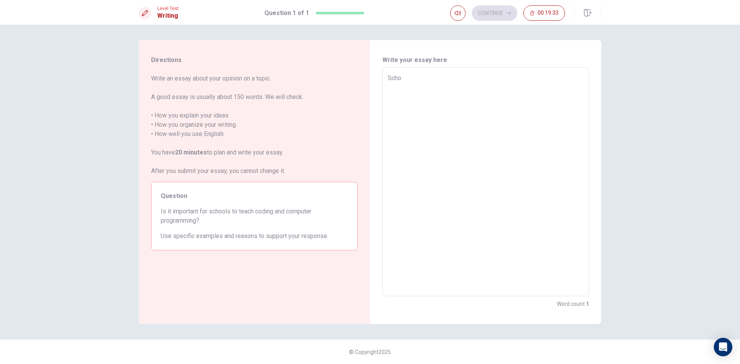
type textarea "x"
type textarea "School"
type textarea "x"
type textarea "Schools"
type textarea "x"
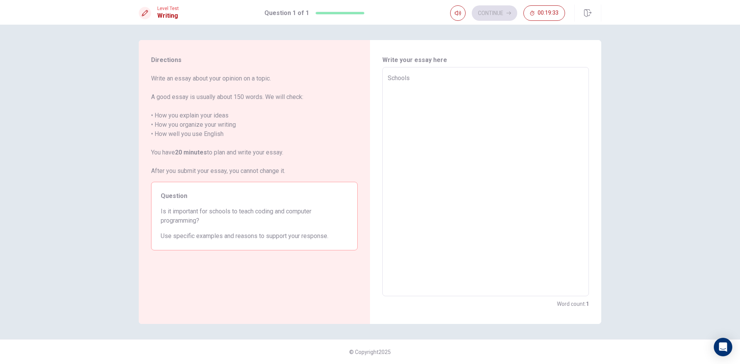
type textarea "Schools"
type textarea "x"
type textarea "Schools t"
type textarea "x"
type textarea "Schools te"
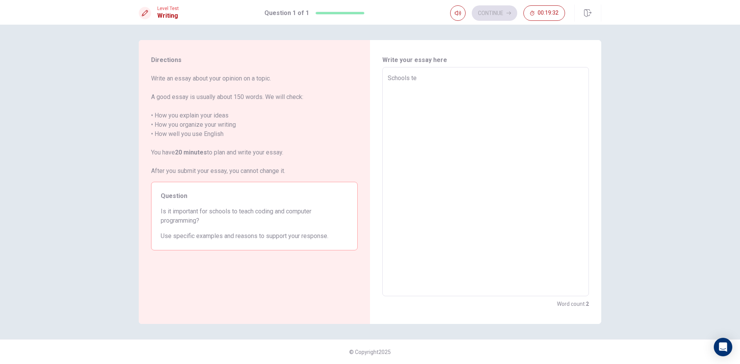
type textarea "x"
type textarea "Schools tea"
type textarea "x"
type textarea "Schools teac"
type textarea "x"
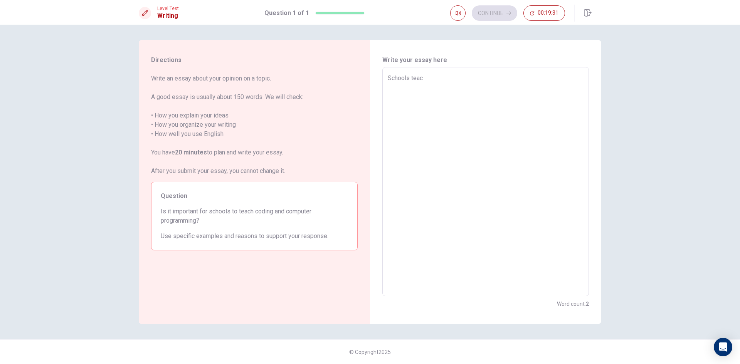
type textarea "Schools teach"
type textarea "x"
type textarea "Schools teachi"
type textarea "x"
type textarea "Schools teachin"
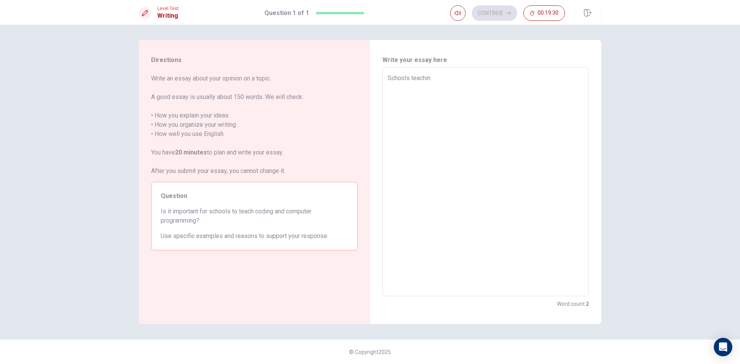
type textarea "x"
type textarea "Schools teaching"
type textarea "x"
type textarea "Schools teaching"
type textarea "x"
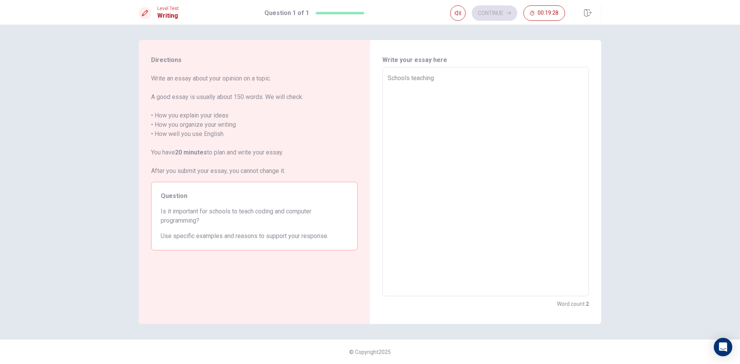
type textarea "Schools teaching c"
type textarea "x"
type textarea "Schools teaching co"
type textarea "x"
type textarea "Schools teaching cod"
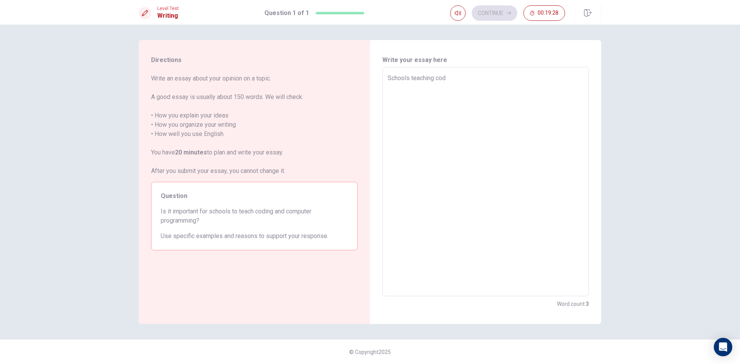
type textarea "x"
type textarea "Schools teaching codi"
type textarea "x"
type textarea "Schools teaching codin"
type textarea "x"
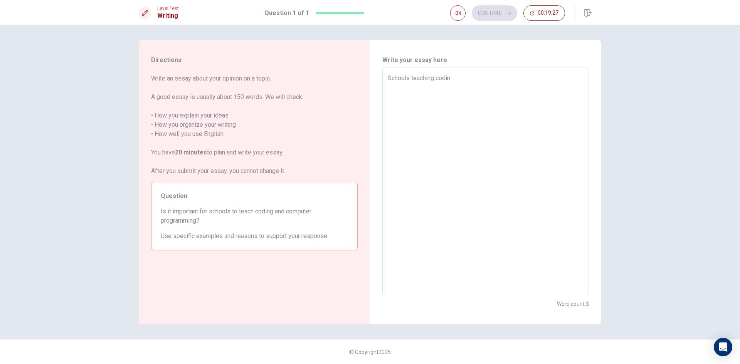
type textarea "Schools teaching coding"
type textarea "x"
type textarea "Schools teaching coding"
type textarea "x"
type textarea "Schools teaching coding a"
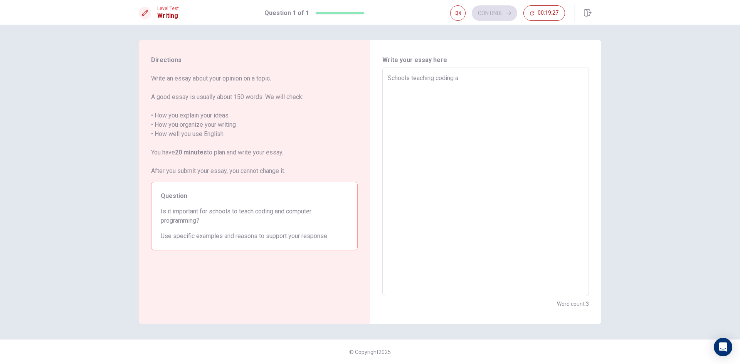
type textarea "x"
type textarea "Schools teaching coding an"
type textarea "x"
type textarea "Schools teaching coding and"
type textarea "x"
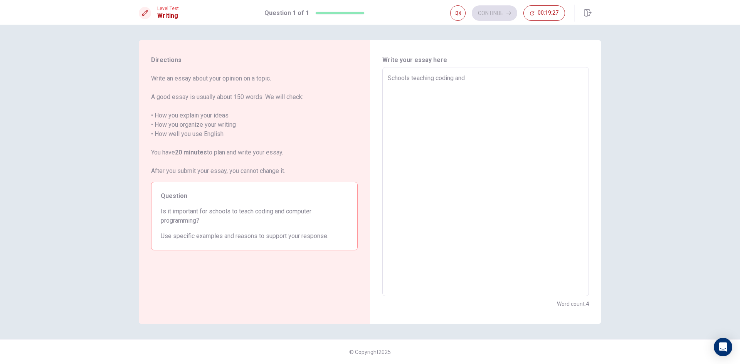
type textarea "Schools teaching coding and"
type textarea "x"
type textarea "Schools teaching coding and c"
type textarea "x"
type textarea "Schools teaching coding and co"
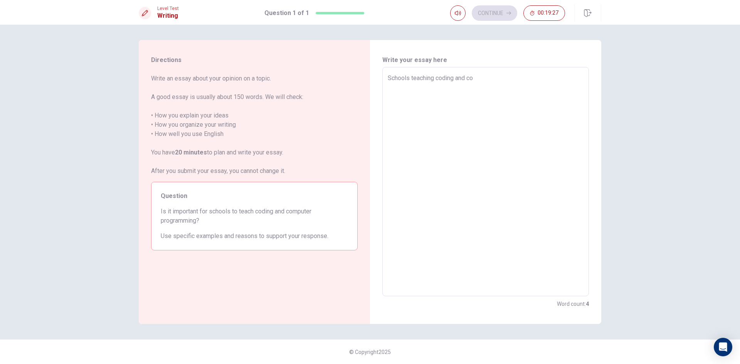
type textarea "x"
type textarea "Schools teaching coding and com"
type textarea "x"
type textarea "Schools teaching coding and comp"
type textarea "x"
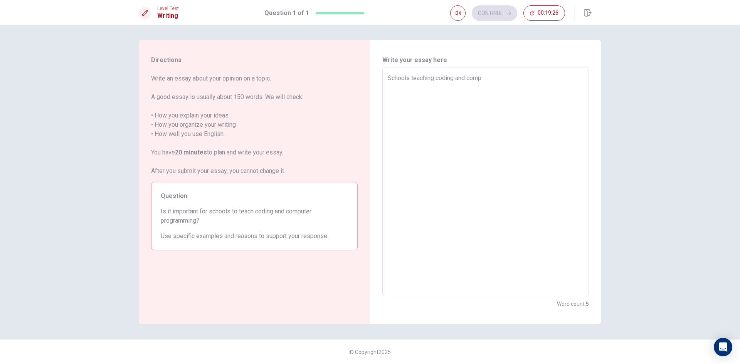
type textarea "Schools teaching coding and compu"
type textarea "x"
type textarea "Schools teaching coding and comput"
type textarea "x"
type textarea "Schools teaching coding and compute"
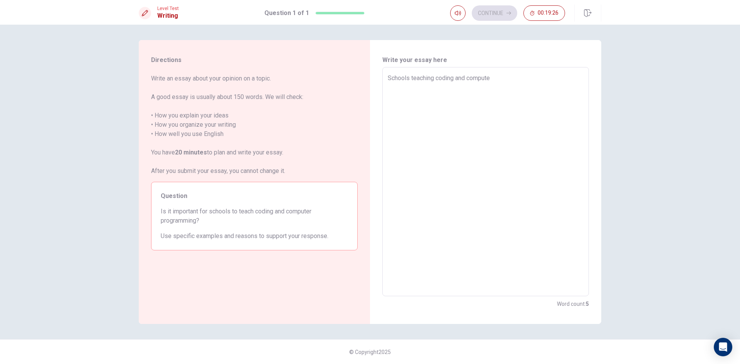
type textarea "x"
type textarea "Schools teaching coding and computer"
type textarea "x"
type textarea "Schools teaching coding and computer"
type textarea "x"
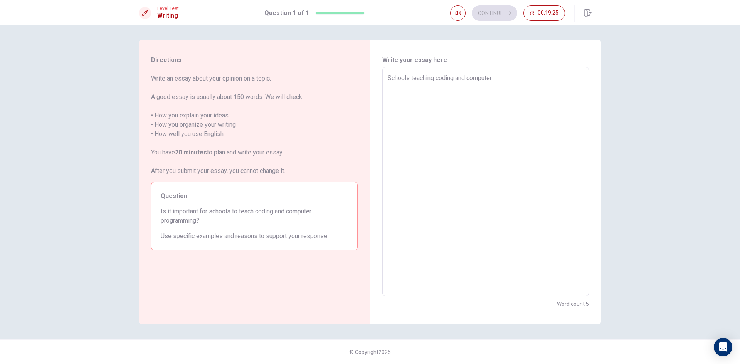
type textarea "Schools teaching coding and computer s"
type textarea "x"
type textarea "Schools teaching coding and computer sc"
type textarea "x"
type textarea "Schools teaching coding and computer sci"
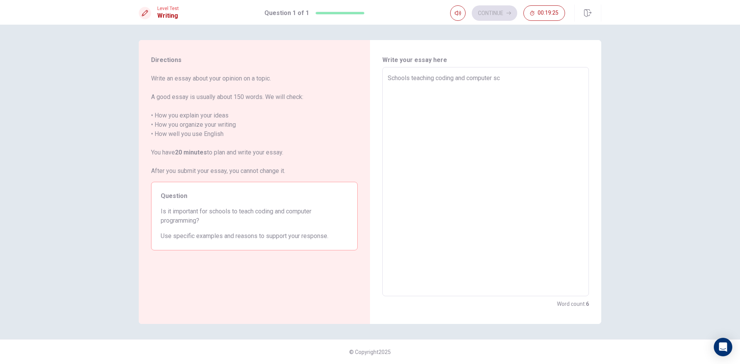
type textarea "x"
type textarea "Schools teaching coding and computer scie"
type textarea "x"
type textarea "Schools teaching coding and computer scien"
type textarea "x"
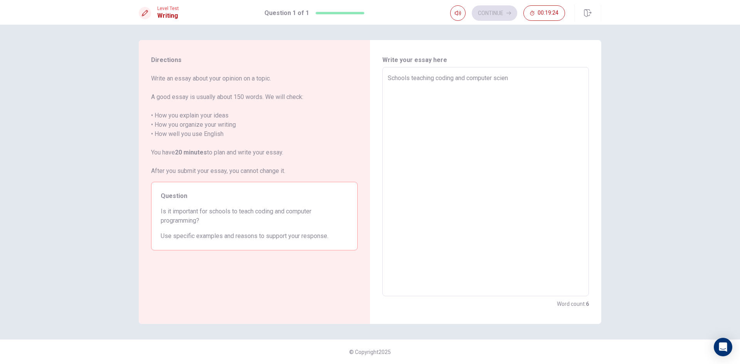
type textarea "Schools teaching coding and computer scienc"
type textarea "x"
type textarea "Schools teaching coding and computer science"
type textarea "x"
type textarea "Schools teaching coding and computer science"
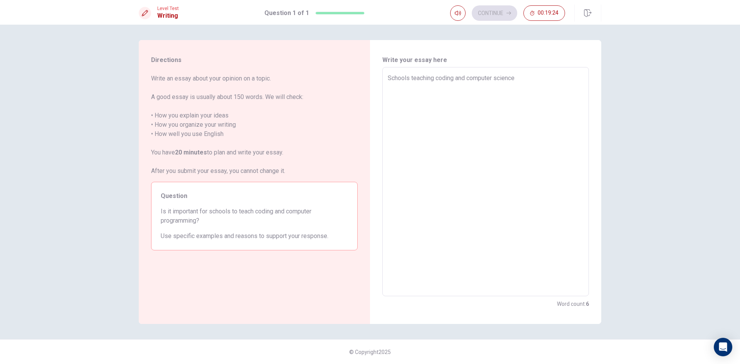
type textarea "x"
type textarea "Schools teaching coding and computer science c"
type textarea "x"
type textarea "Schools teaching coding and computer science ca"
type textarea "x"
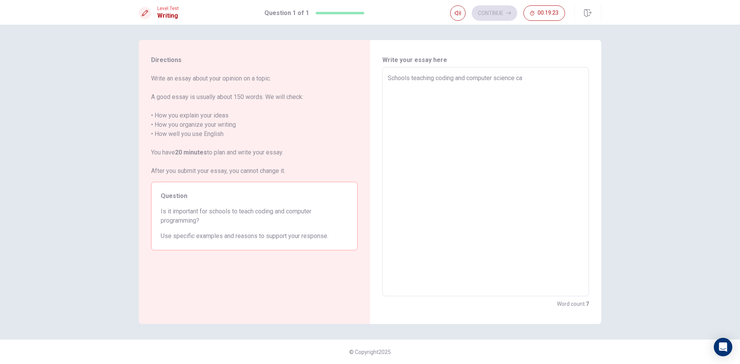
type textarea "Schools teaching coding and computer science can"
type textarea "x"
type textarea "Schools teaching coding and computer science can"
type textarea "x"
type textarea "Schools teaching coding and computer science can b"
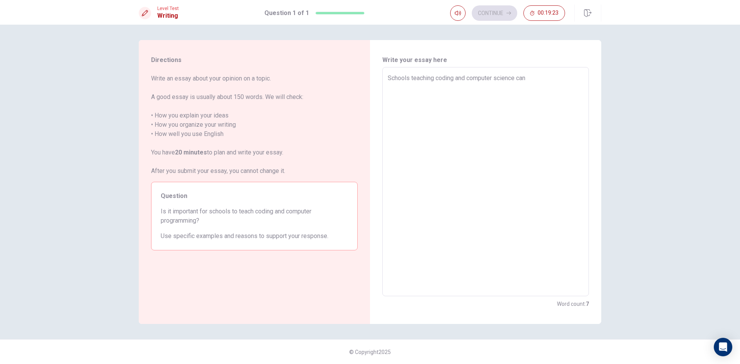
type textarea "x"
type textarea "Schools teaching coding and computer science can be"
type textarea "x"
type textarea "Schools teaching coding and computer science can be"
type textarea "x"
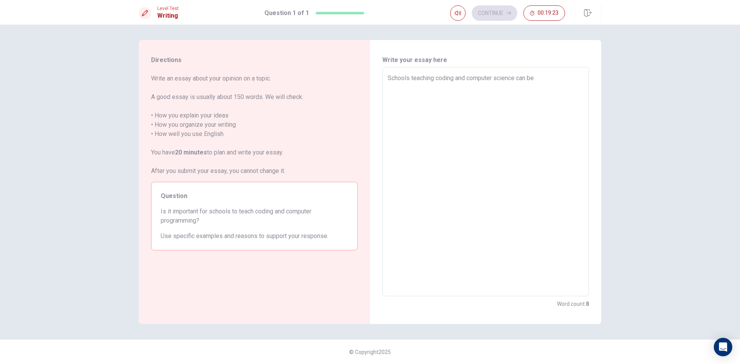
type textarea "Schools teaching coding and computer science can be v"
type textarea "x"
type textarea "Schools teaching coding and computer science can be ve"
type textarea "x"
type textarea "Schools teaching coding and computer science can be ver"
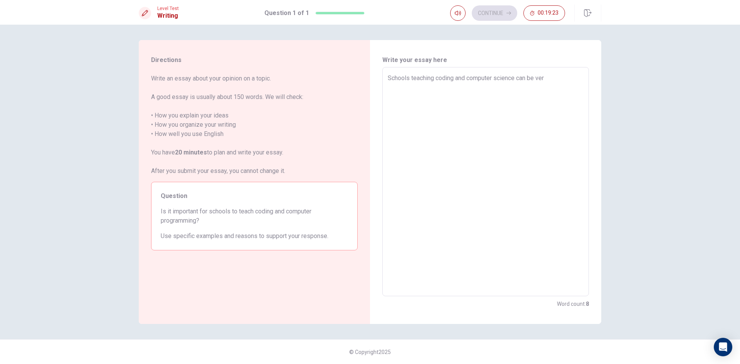
type textarea "x"
type textarea "Schools teaching coding and computer science can be very"
type textarea "x"
type textarea "Schools teaching coding and computer science can be very"
type textarea "x"
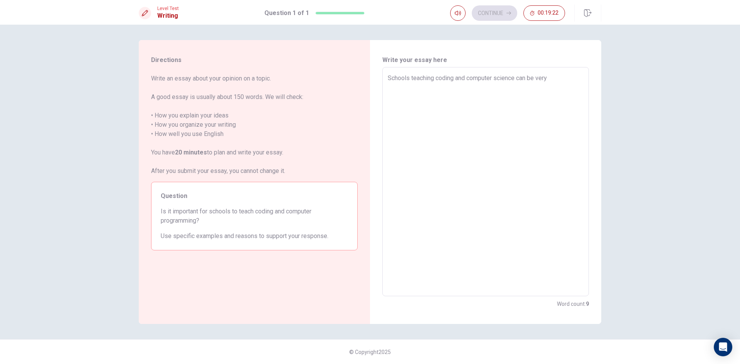
type textarea "Schools teaching coding and computer science can be very i"
type textarea "x"
type textarea "Schools teaching coding and computer science can be very im"
type textarea "x"
type textarea "Schools teaching coding and computer science can be very imp"
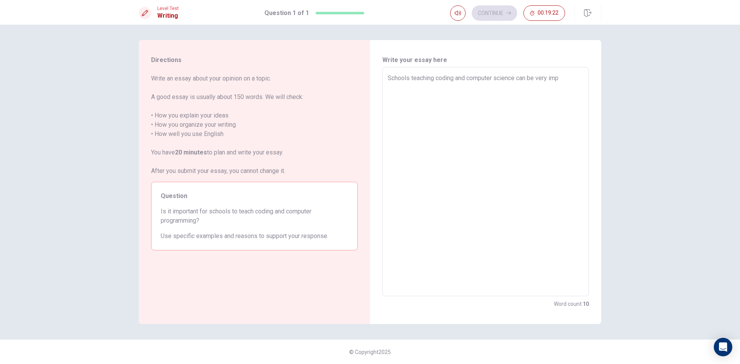
type textarea "x"
type textarea "Schools teaching coding and computer science can be very impo"
type textarea "x"
type textarea "Schools teaching coding and computer science can be very impor"
type textarea "x"
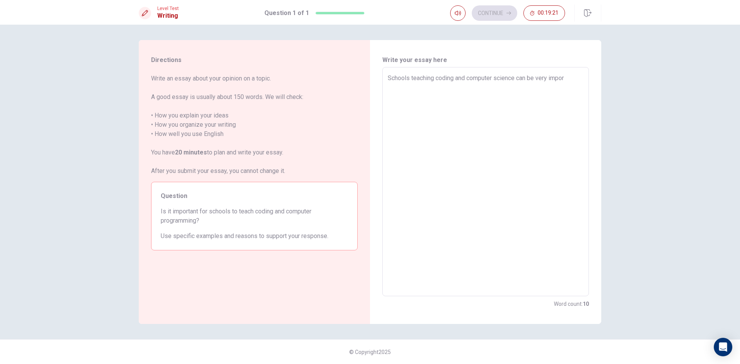
type textarea "Schools teaching coding and computer science can be very import"
type textarea "x"
type textarea "Schools teaching coding and computer science can be very importa"
type textarea "x"
type textarea "Schools teaching coding and computer science can be very importan"
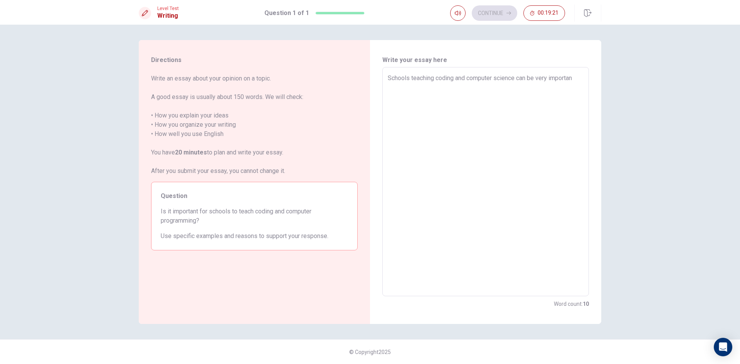
type textarea "x"
type textarea "Schools teaching coding and computer science can be very important"
type textarea "x"
type textarea "Schools teaching coding and computer science can be very important"
type textarea "x"
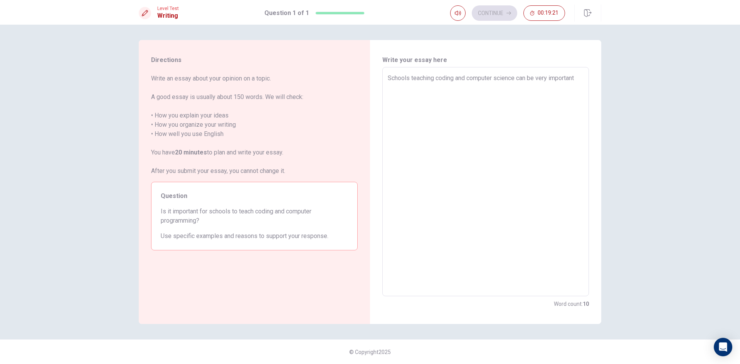
type textarea "Schools teaching coding and computer science can be very important f"
type textarea "x"
type textarea "Schools teaching coding and computer science can be very important fo"
type textarea "x"
type textarea "Schools teaching coding and computer science can be very important for"
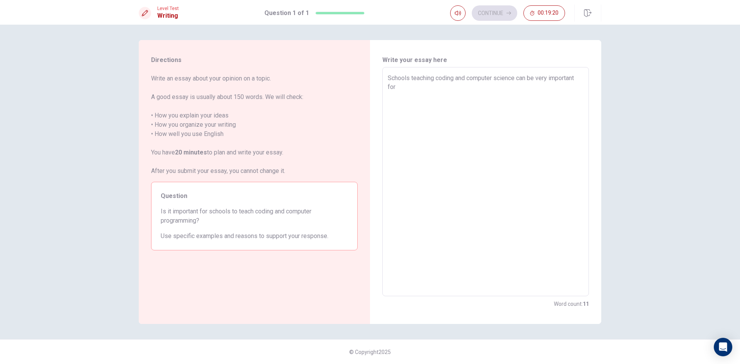
type textarea "x"
type textarea "Schools teaching coding and computer science can be very important for"
type textarea "x"
type textarea "Schools teaching coding and computer science can be very important for s"
type textarea "x"
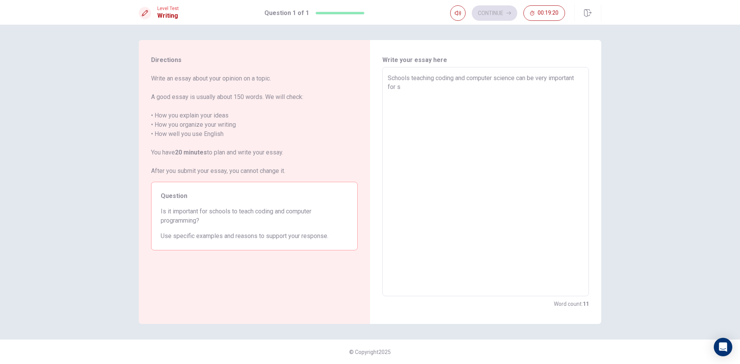
type textarea "Schools teaching coding and computer science can be very important for st"
type textarea "x"
type textarea "Schools teaching coding and computer science can be very important for stu"
type textarea "x"
type textarea "Schools teaching coding and computer science can be very important for stuf"
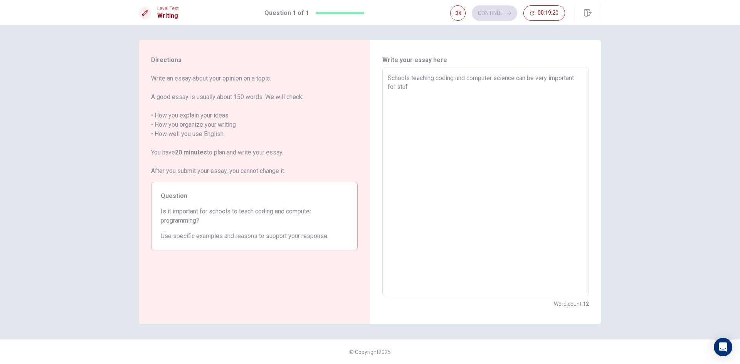
type textarea "x"
type textarea "Schools teaching coding and computer science can be very important for stu"
type textarea "x"
type textarea "Schools teaching coding and computer science can be very important for stud"
type textarea "x"
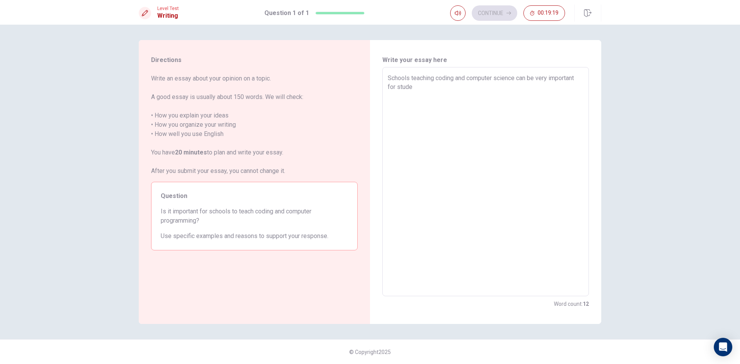
type textarea "Schools teaching coding and computer science can be very important for studer"
type textarea "x"
type textarea "Schools teaching coding and computer science can be very important for studern"
type textarea "x"
type textarea "Schools teaching coding and computer science can be very important for studer"
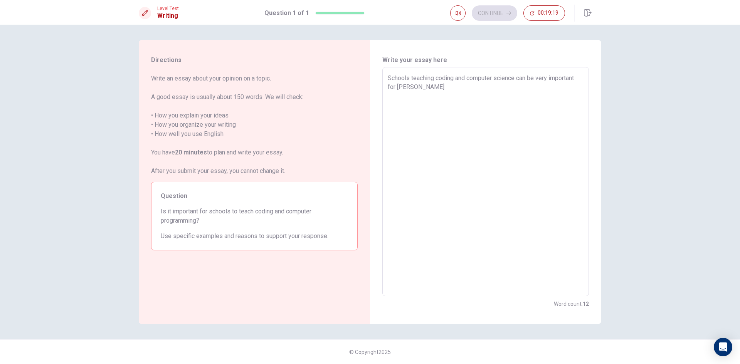
type textarea "x"
type textarea "Schools teaching coding and computer science can be very important for stude"
type textarea "x"
type textarea "Schools teaching coding and computer science can be very important for studet"
type textarea "x"
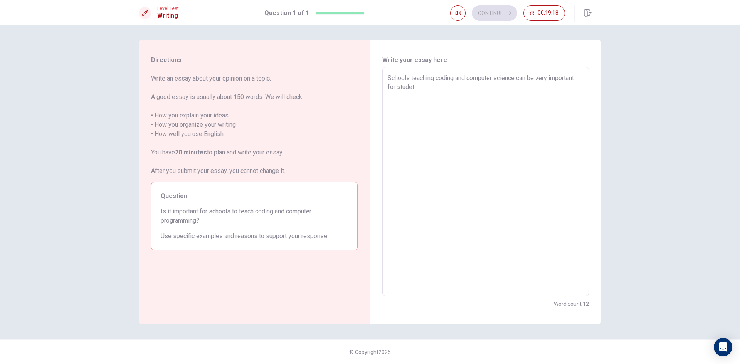
type textarea "Schools teaching coding and computer science can be very important for studetn"
type textarea "x"
type textarea "Schools teaching coding and computer science can be very important for studet"
type textarea "x"
type textarea "Schools teaching coding and computer science can be very important for stude"
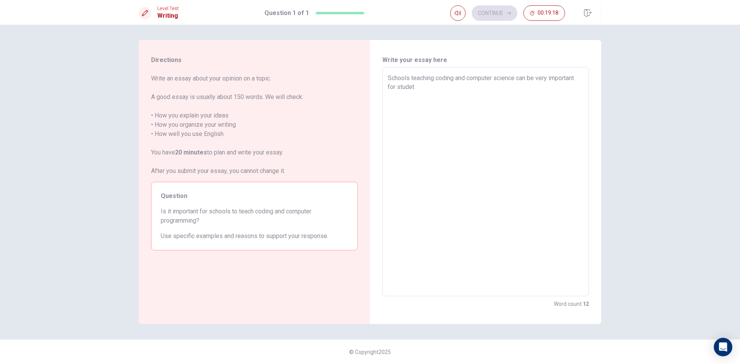
type textarea "x"
type textarea "Schools teaching coding and computer science can be very important for studen"
type textarea "x"
type textarea "Schools teaching coding and computer science can be very important for student"
type textarea "x"
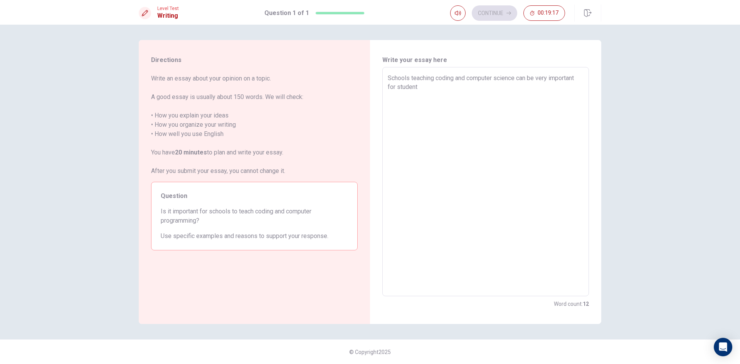
type textarea "Schools teaching coding and computer science can be very important for students"
type textarea "x"
type textarea "Schools teaching coding and computer science can be very important for students"
type textarea "x"
type textarea "Schools teaching coding and computer science can be very important for students…"
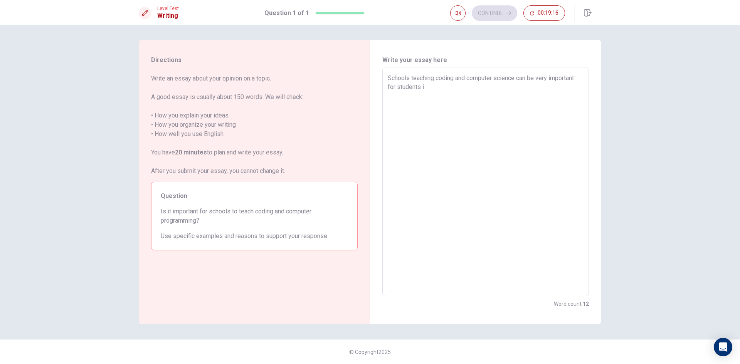
type textarea "x"
type textarea "Schools teaching coding and computer science can be very important for students…"
type textarea "x"
type textarea "Schools teaching coding and computer science can be very important for students…"
type textarea "x"
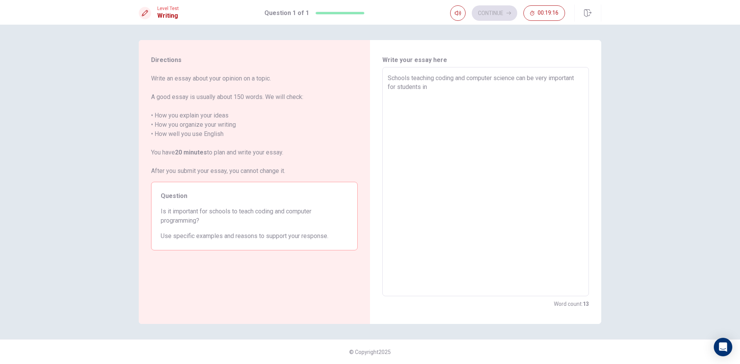
type textarea "Schools teaching coding and computer science can be very important for students…"
type textarea "x"
type textarea "Schools teaching coding and computer science can be very important for students…"
type textarea "x"
type textarea "Schools teaching coding and computer science can be very important for students…"
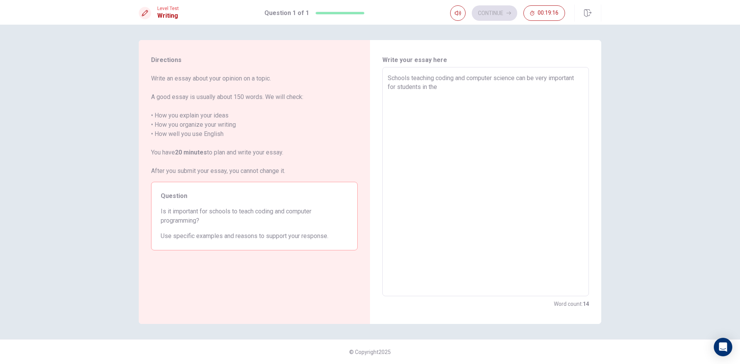
type textarea "x"
type textarea "Schools teaching coding and computer science can be very important for students…"
type textarea "x"
type textarea "Schools teaching coding and computer science can be very important for students…"
type textarea "x"
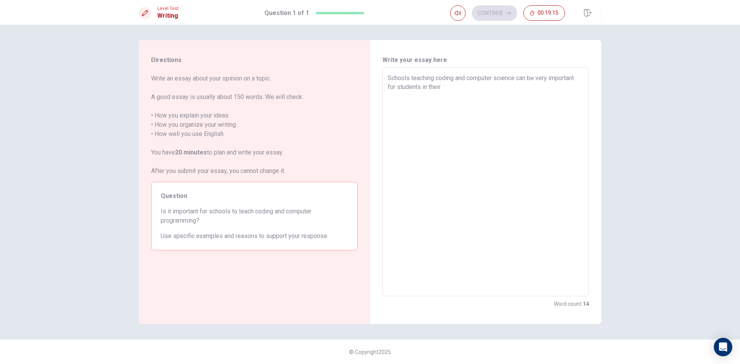
type textarea "Schools teaching coding and computer science can be very important for students…"
type textarea "x"
type textarea "Schools teaching coding and computer science can be very important for students…"
type textarea "x"
type textarea "Schools teaching coding and computer science can be very important for students…"
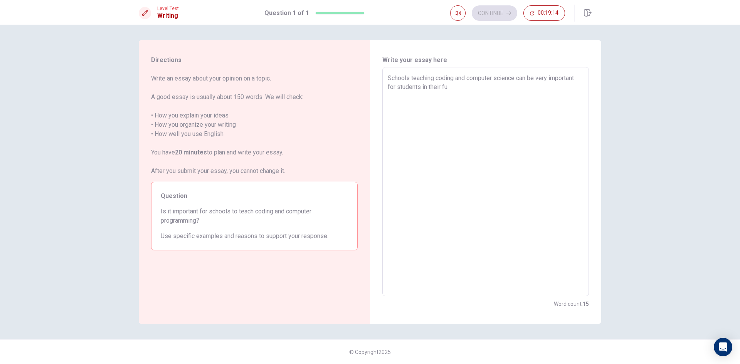
type textarea "x"
click at [558, 89] on textarea "Schools teaching coding and computer science can be very important for students…" at bounding box center [486, 182] width 196 height 217
drag, startPoint x: 575, startPoint y: 86, endPoint x: 580, endPoint y: 86, distance: 5.4
click at [575, 86] on textarea "Schools teaching coding and computer science can be very important for students…" at bounding box center [486, 182] width 196 height 217
click at [581, 86] on textarea "Schools teaching coding and computer science can be very important for students…" at bounding box center [486, 182] width 196 height 217
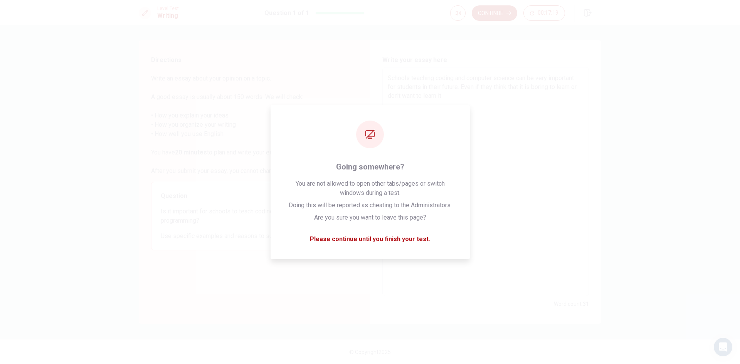
click at [531, 64] on h6 "Write your essay here" at bounding box center [486, 60] width 207 height 9
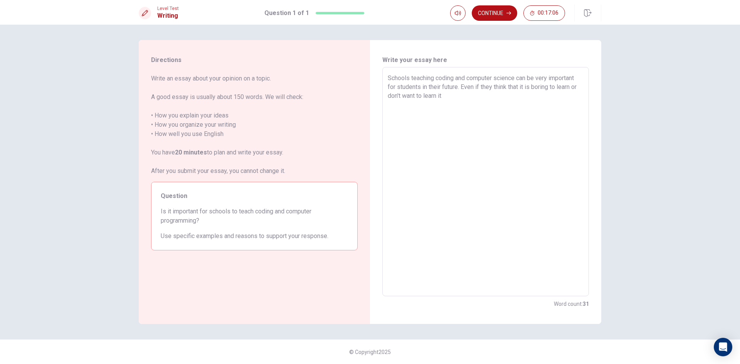
drag, startPoint x: 583, startPoint y: 14, endPoint x: 396, endPoint y: 50, distance: 190.1
click at [583, 14] on button "button" at bounding box center [588, 13] width 27 height 17
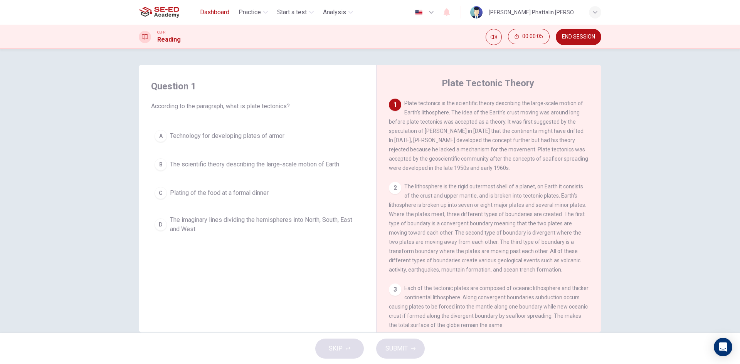
click at [221, 14] on span "Dashboard" at bounding box center [214, 12] width 29 height 9
